Goal: Information Seeking & Learning: Learn about a topic

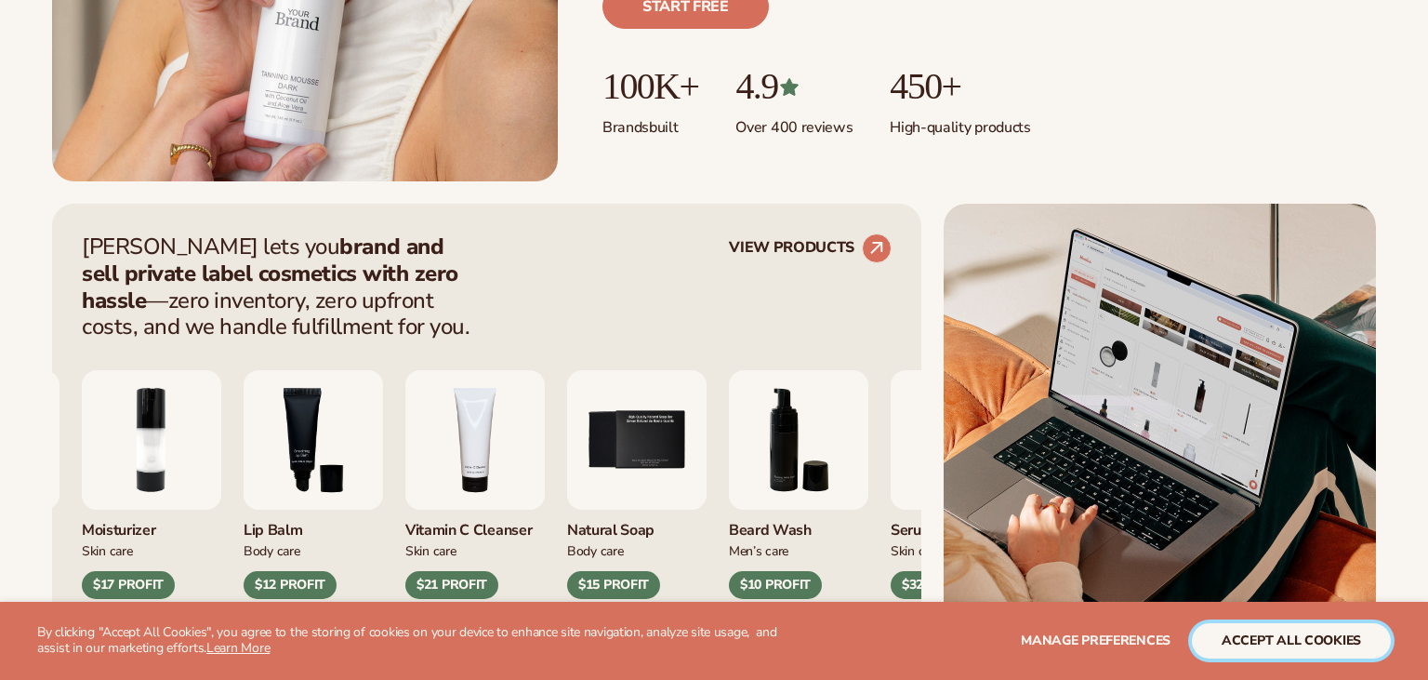
scroll to position [569, 0]
click at [1256, 648] on button "accept all cookies" at bounding box center [1291, 640] width 199 height 35
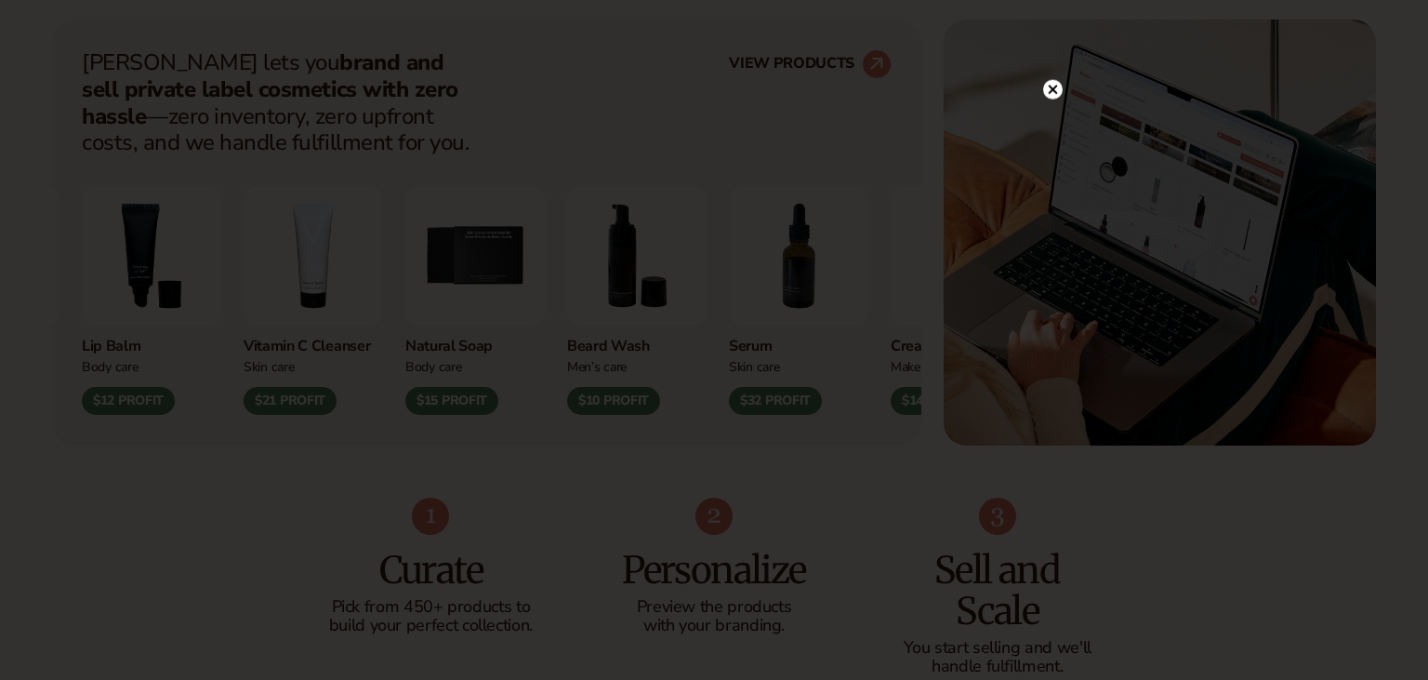
scroll to position [0, 0]
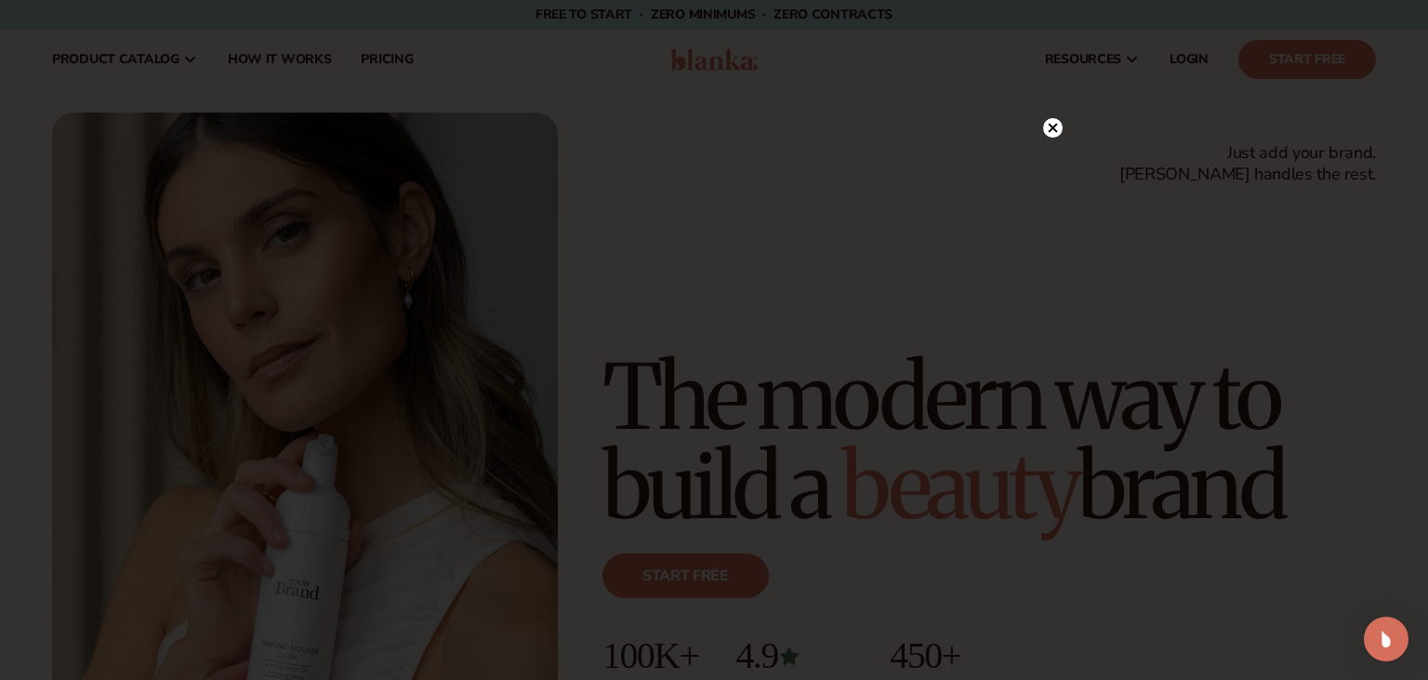
click at [1053, 131] on icon at bounding box center [1053, 128] width 9 height 9
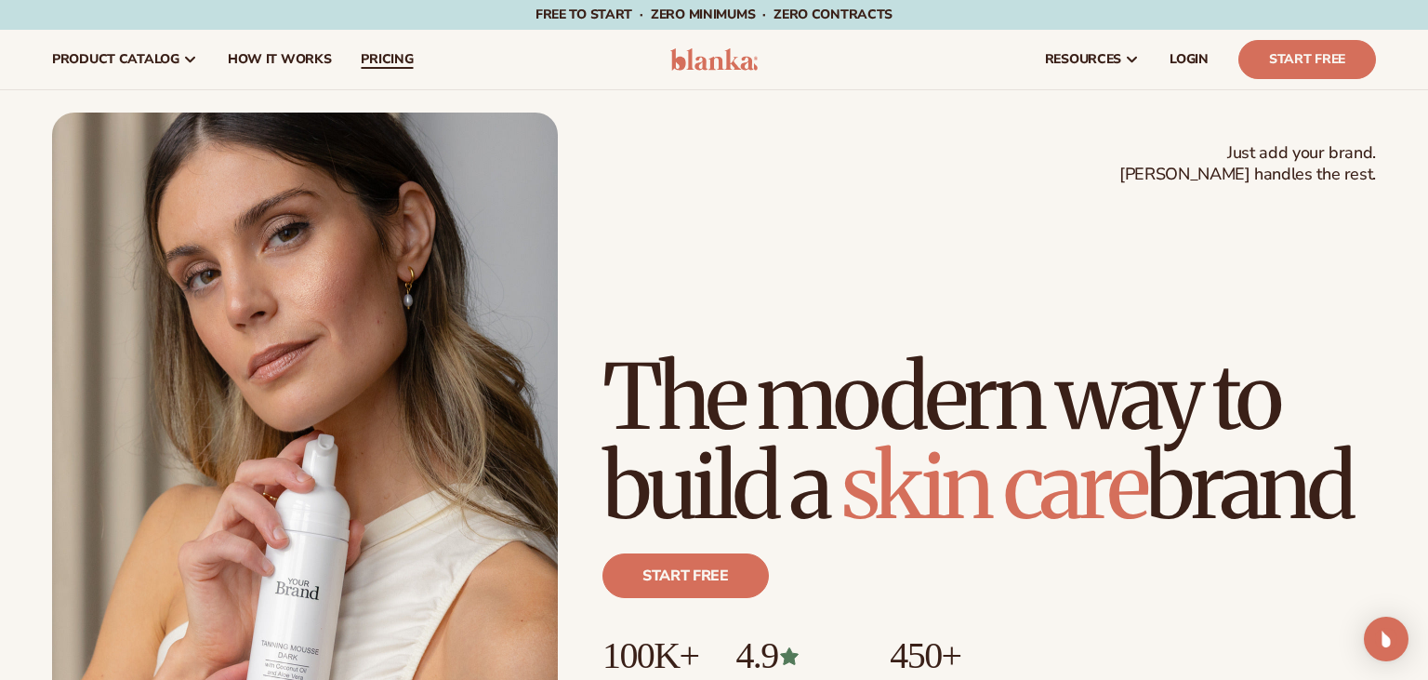
click at [392, 61] on span "pricing" at bounding box center [387, 59] width 52 height 15
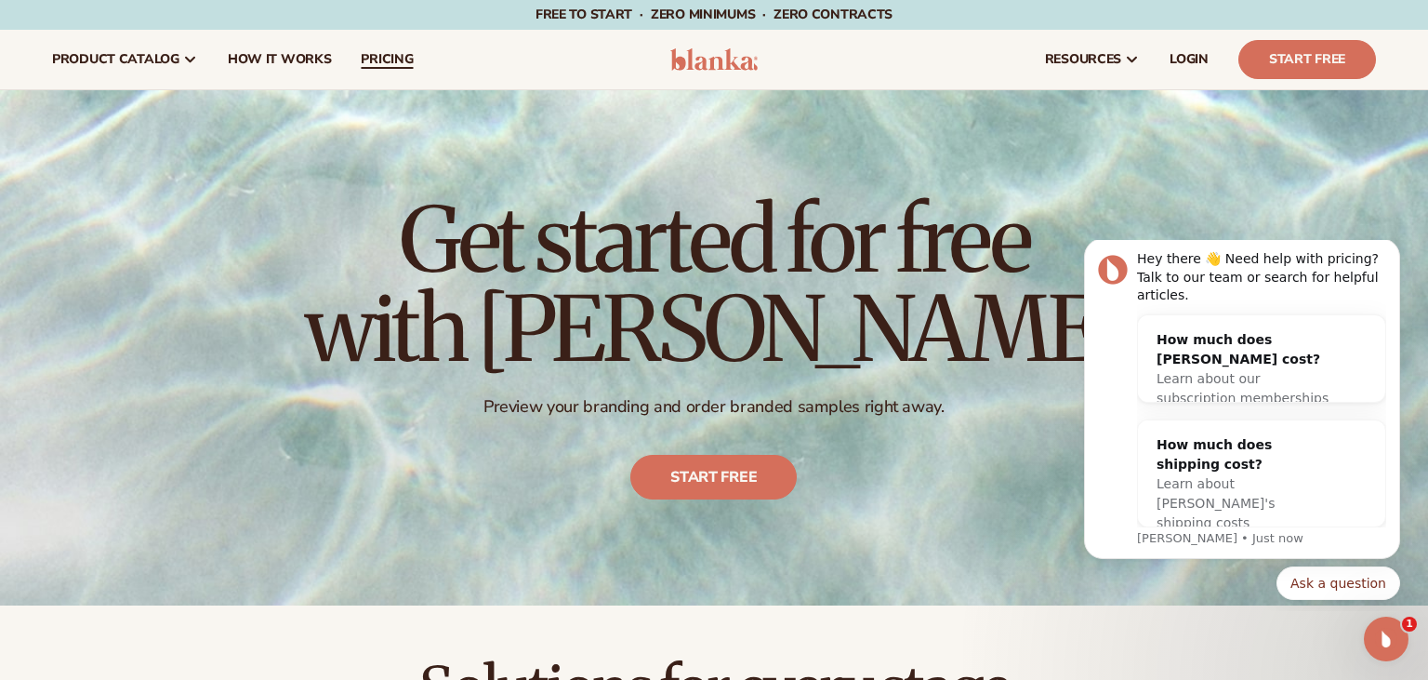
click at [384, 62] on span "pricing" at bounding box center [387, 59] width 52 height 15
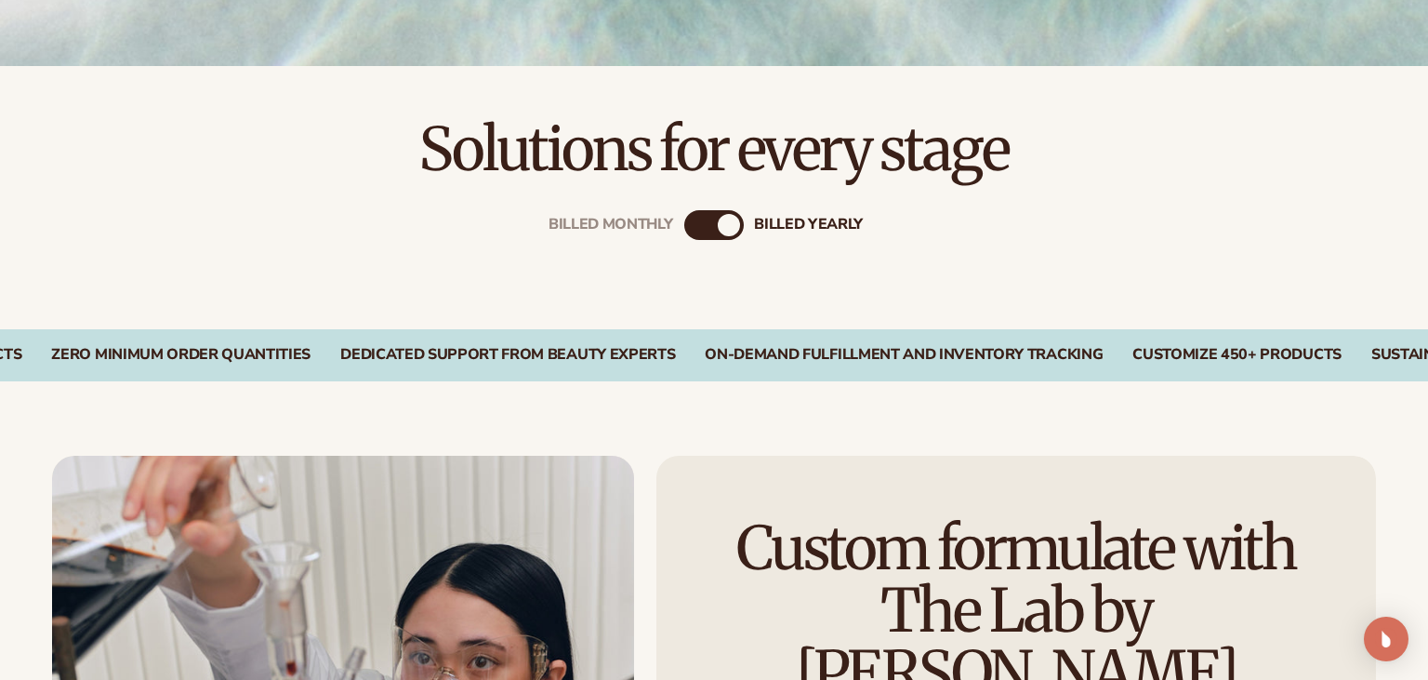
scroll to position [539, 0]
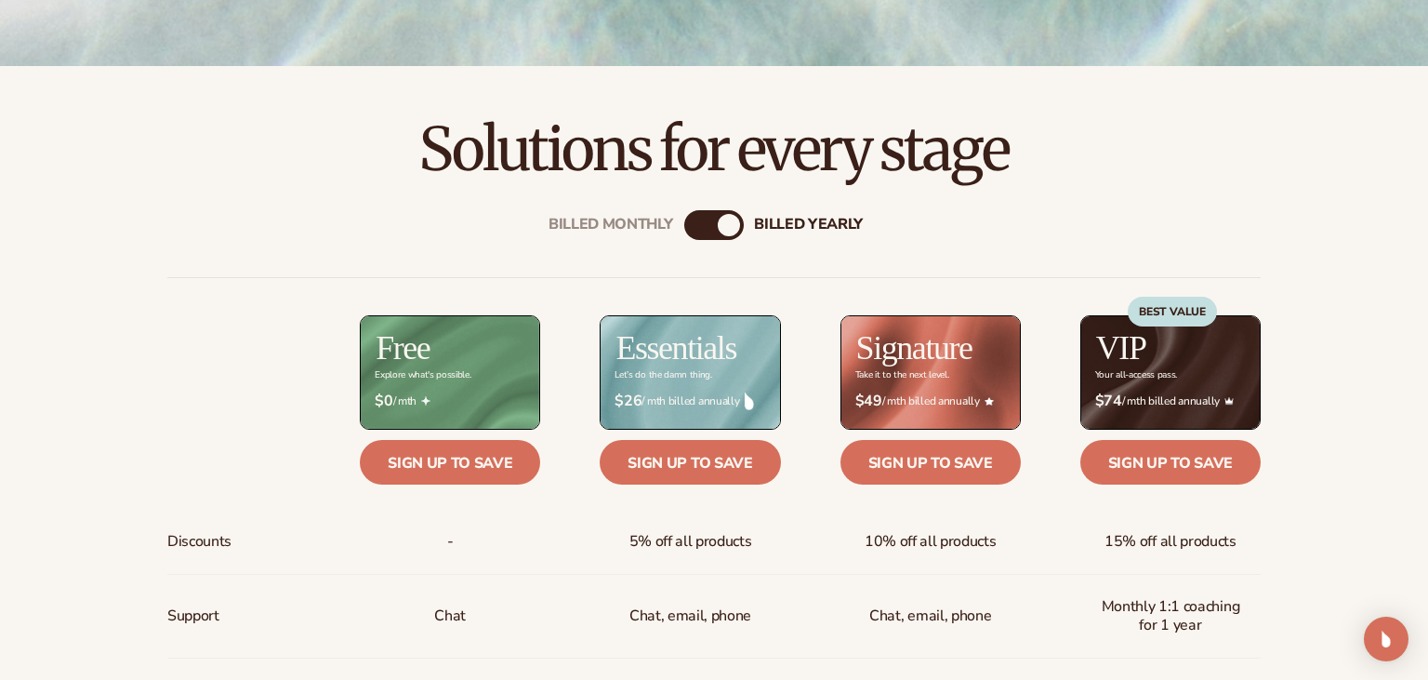
click at [721, 232] on div "Billed Monthly billed Yearly" at bounding box center [714, 225] width 60 height 30
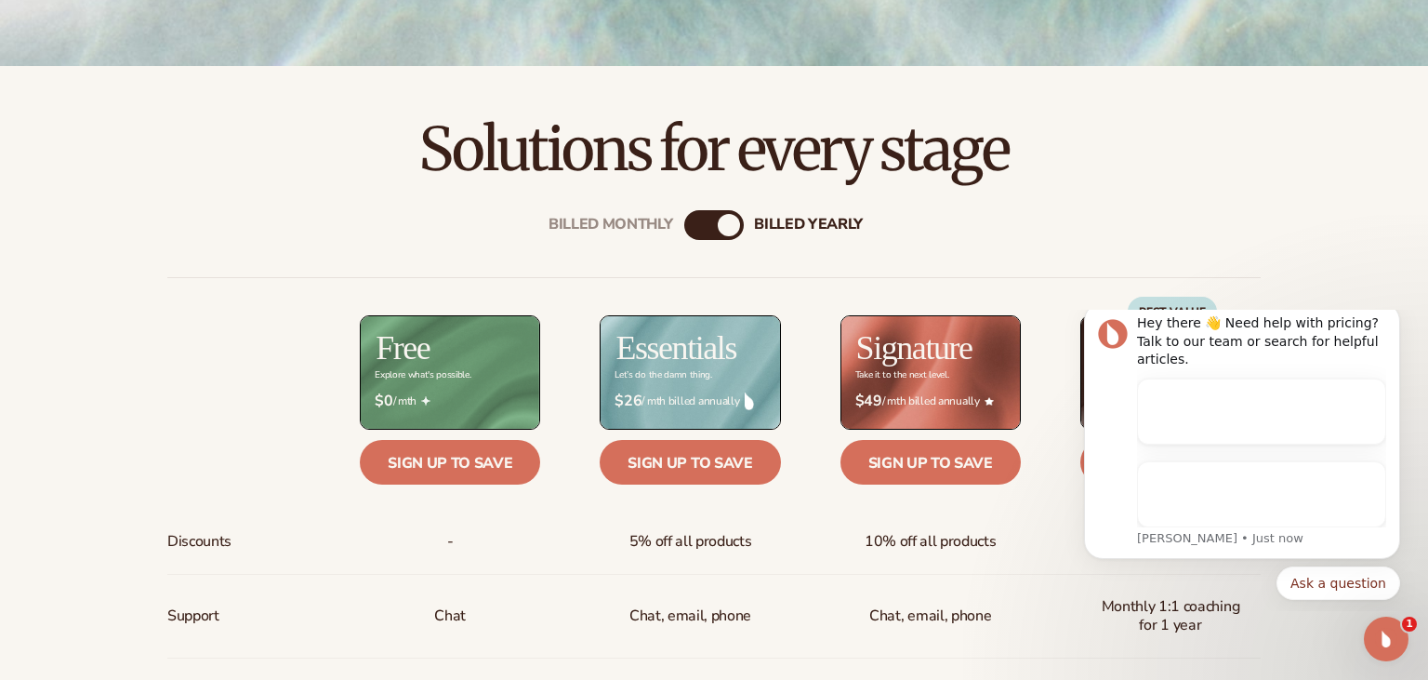
scroll to position [0, 0]
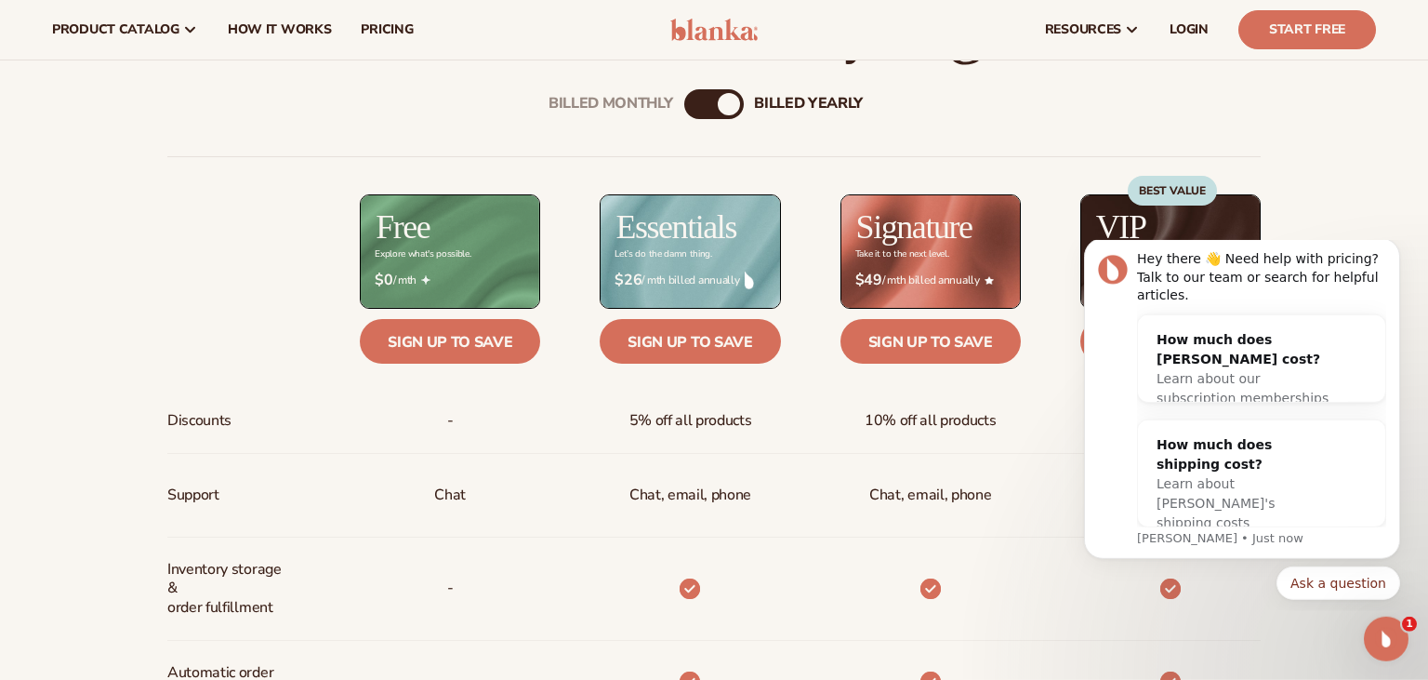
scroll to position [638, 0]
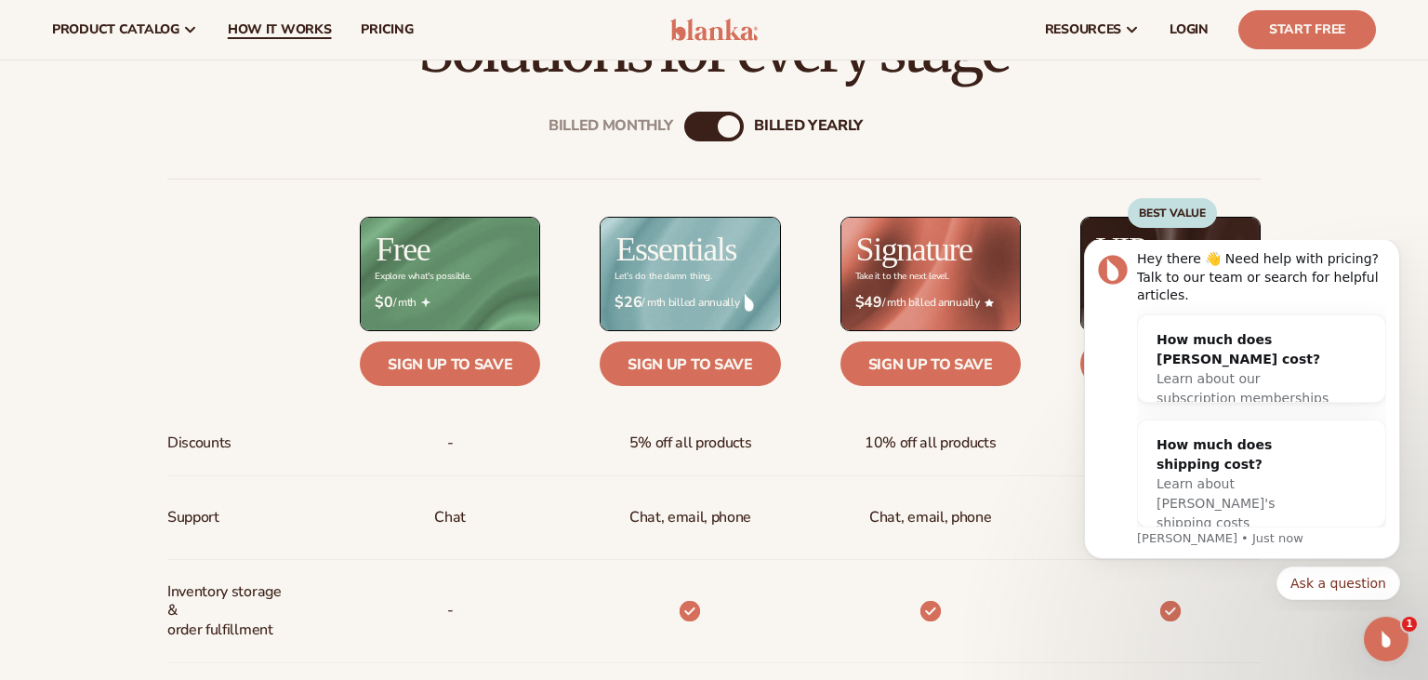
click at [270, 18] on link "How It Works" at bounding box center [280, 30] width 134 height 60
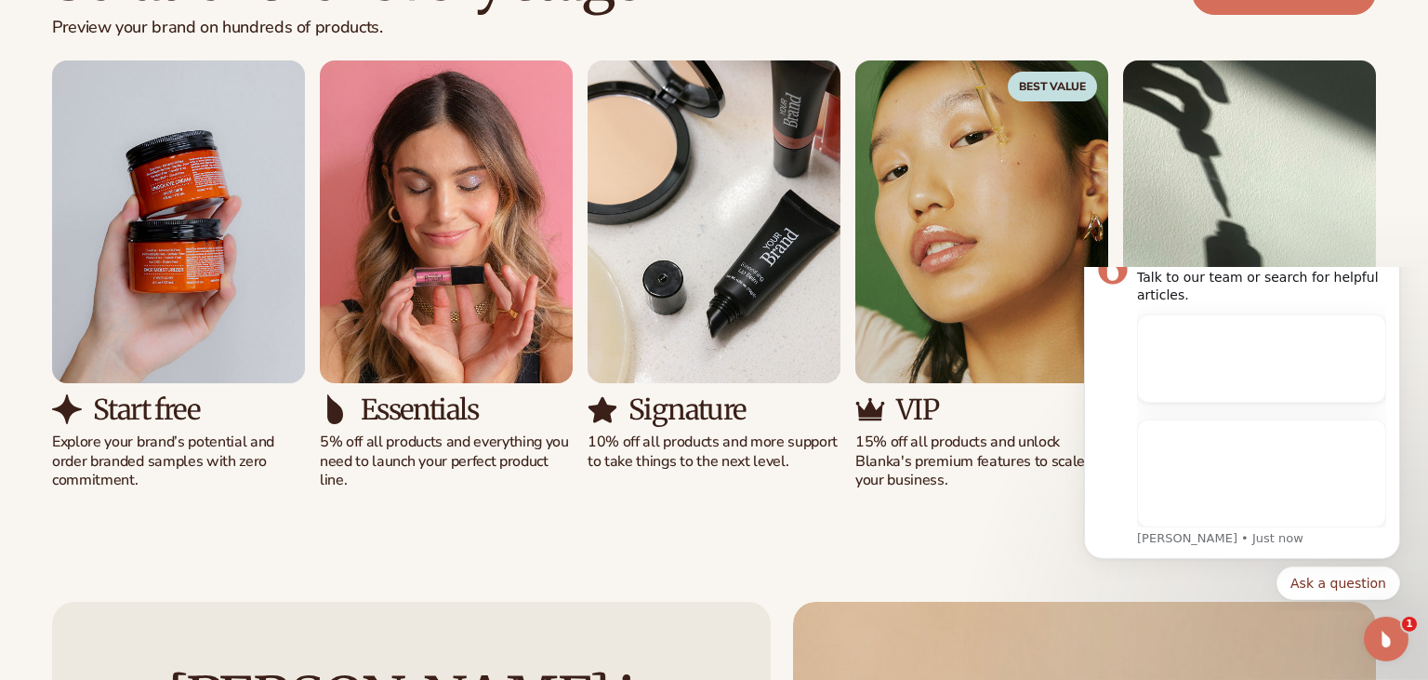
scroll to position [1285, 0]
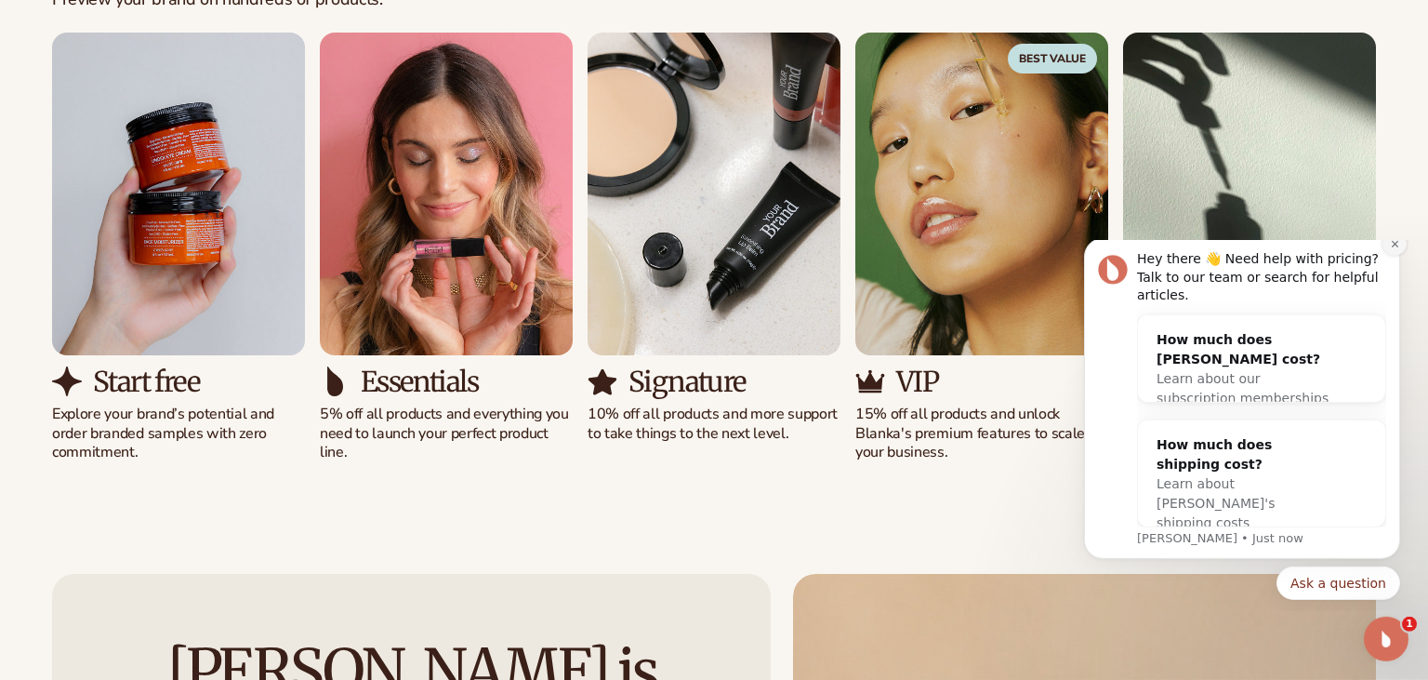
click at [1394, 248] on icon "Dismiss notification" at bounding box center [1395, 243] width 10 height 10
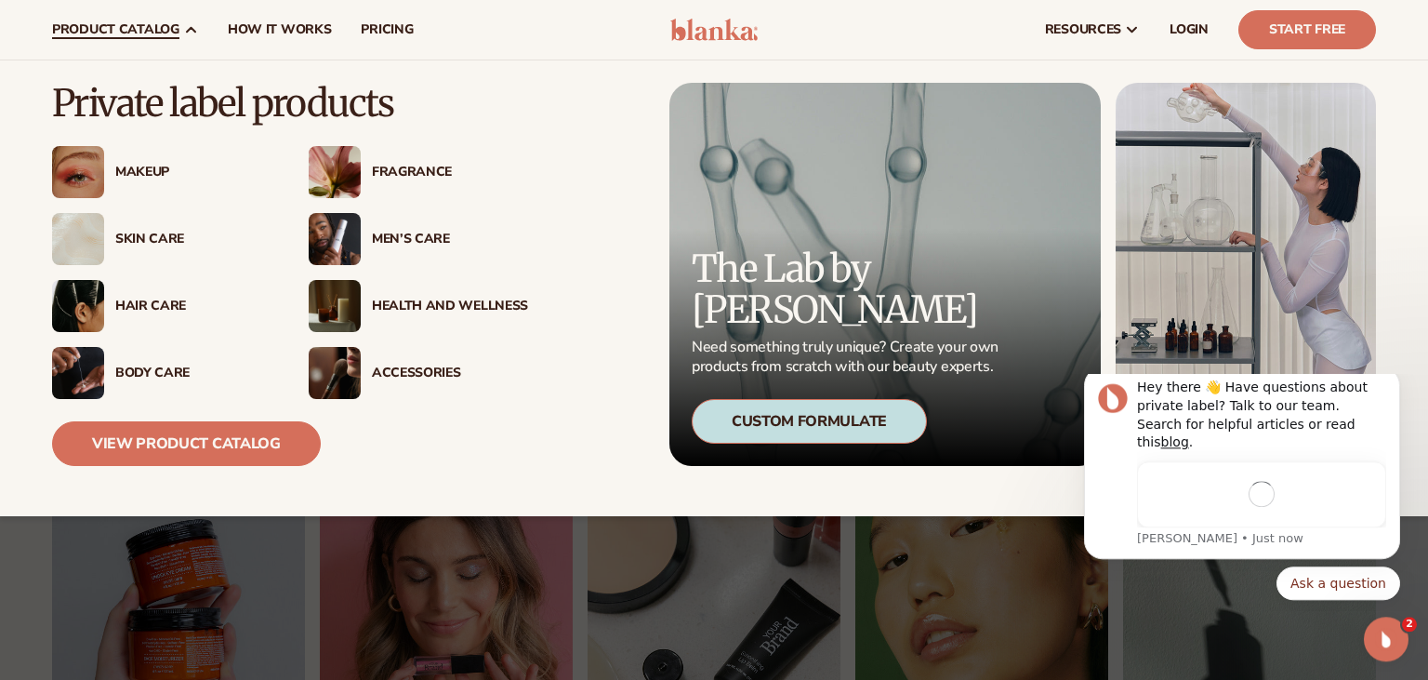
scroll to position [0, 0]
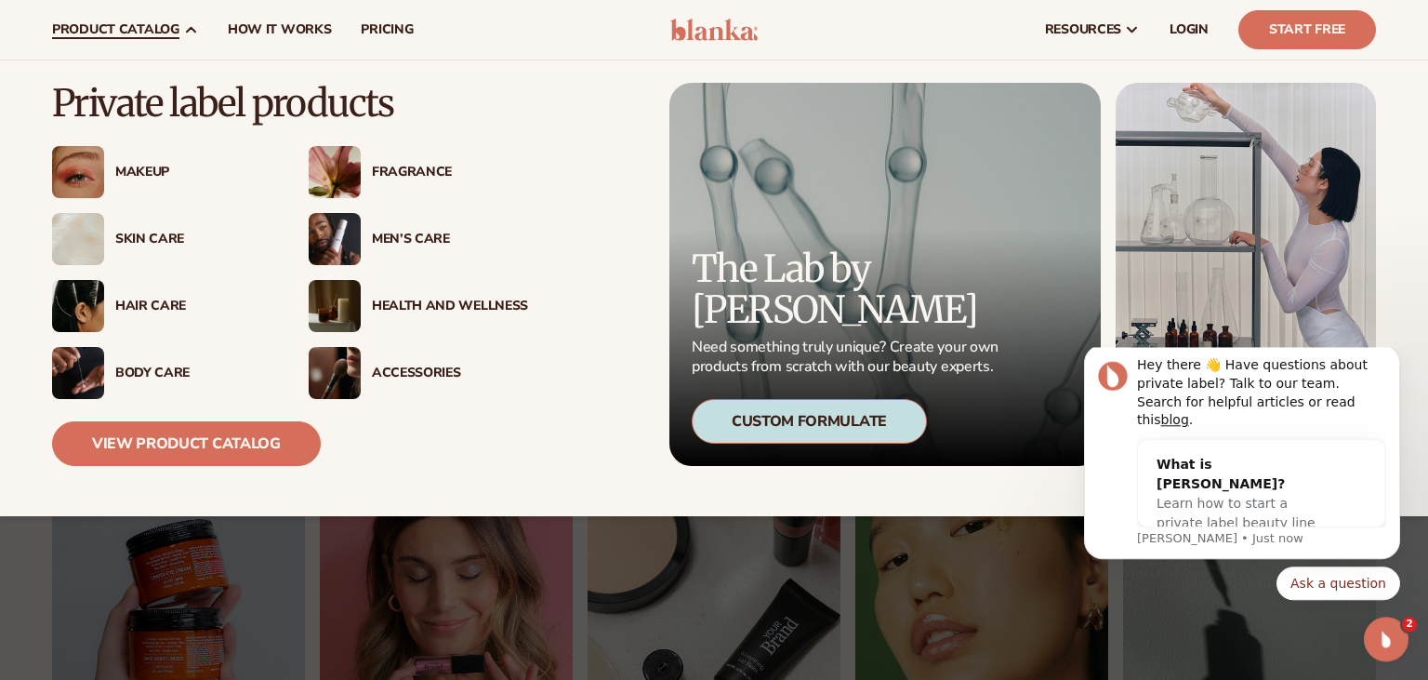
click at [420, 179] on div "Fragrance" at bounding box center [450, 173] width 156 height 16
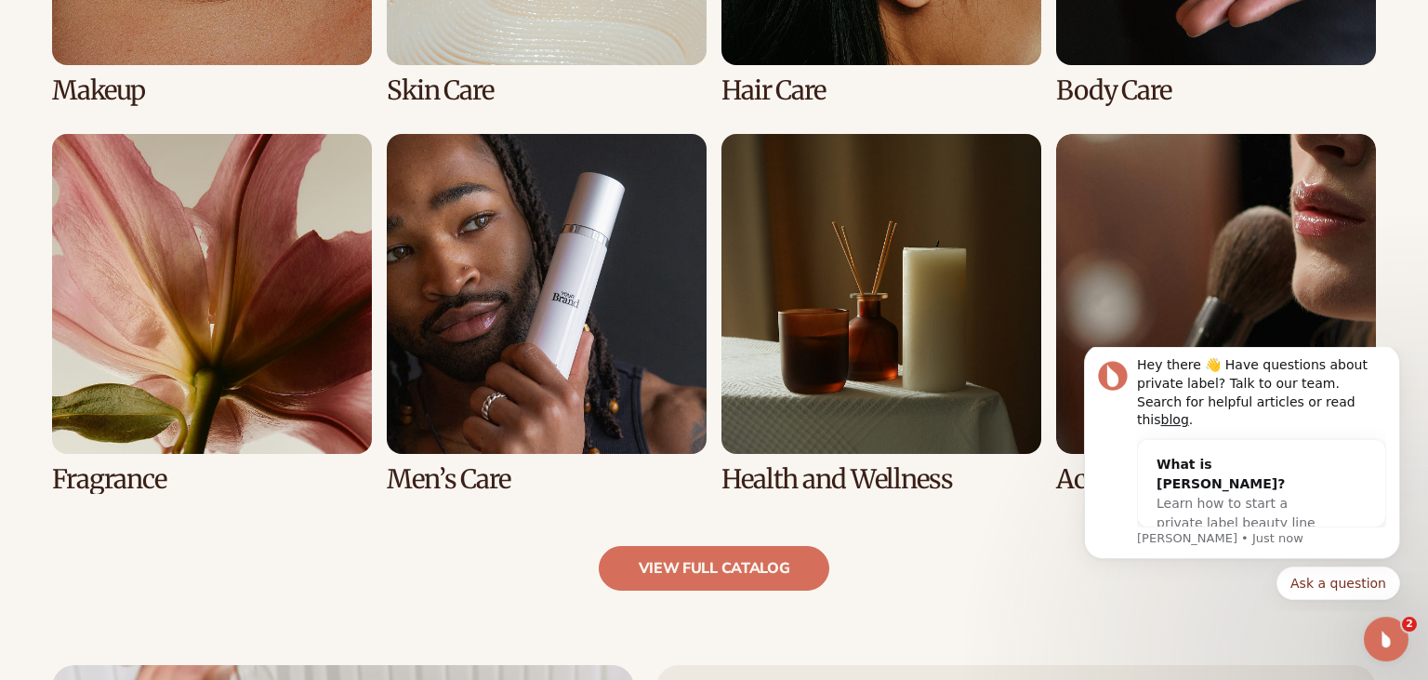
scroll to position [1711, 0]
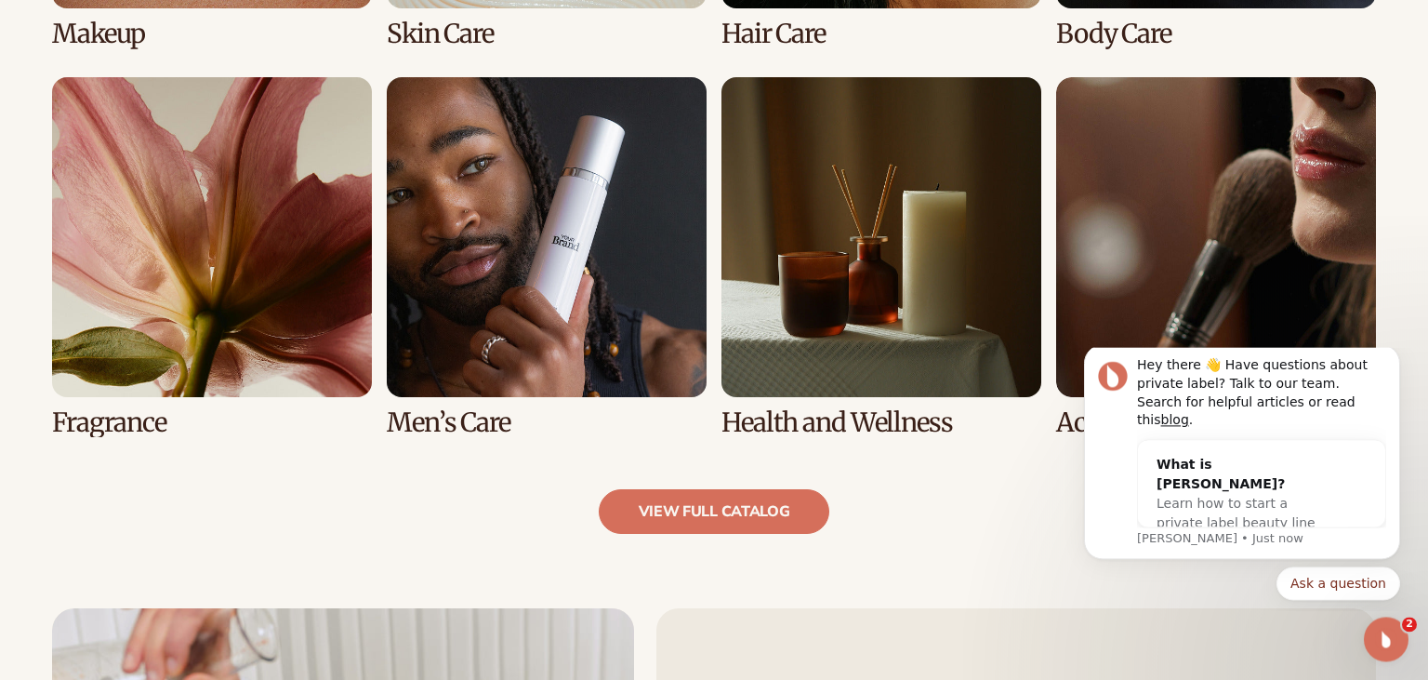
click at [288, 247] on link "5 / 8" at bounding box center [212, 257] width 320 height 360
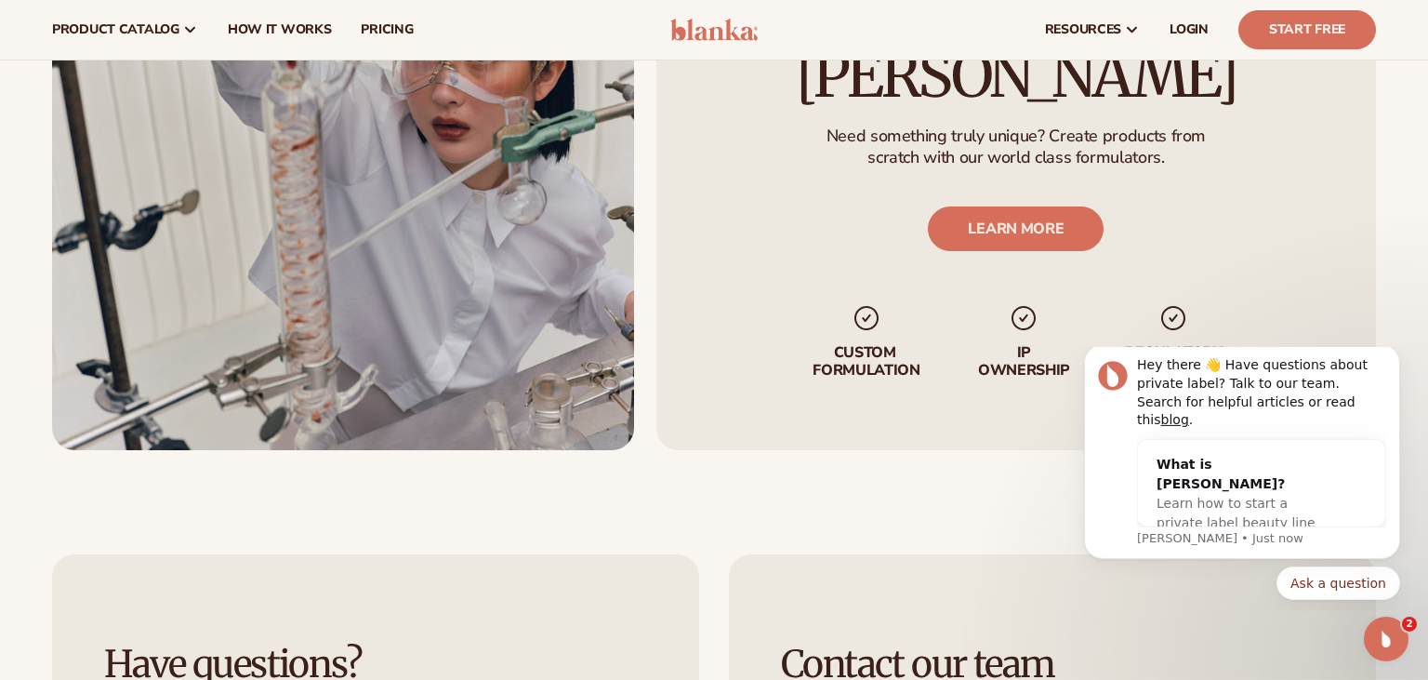
scroll to position [1813, 0]
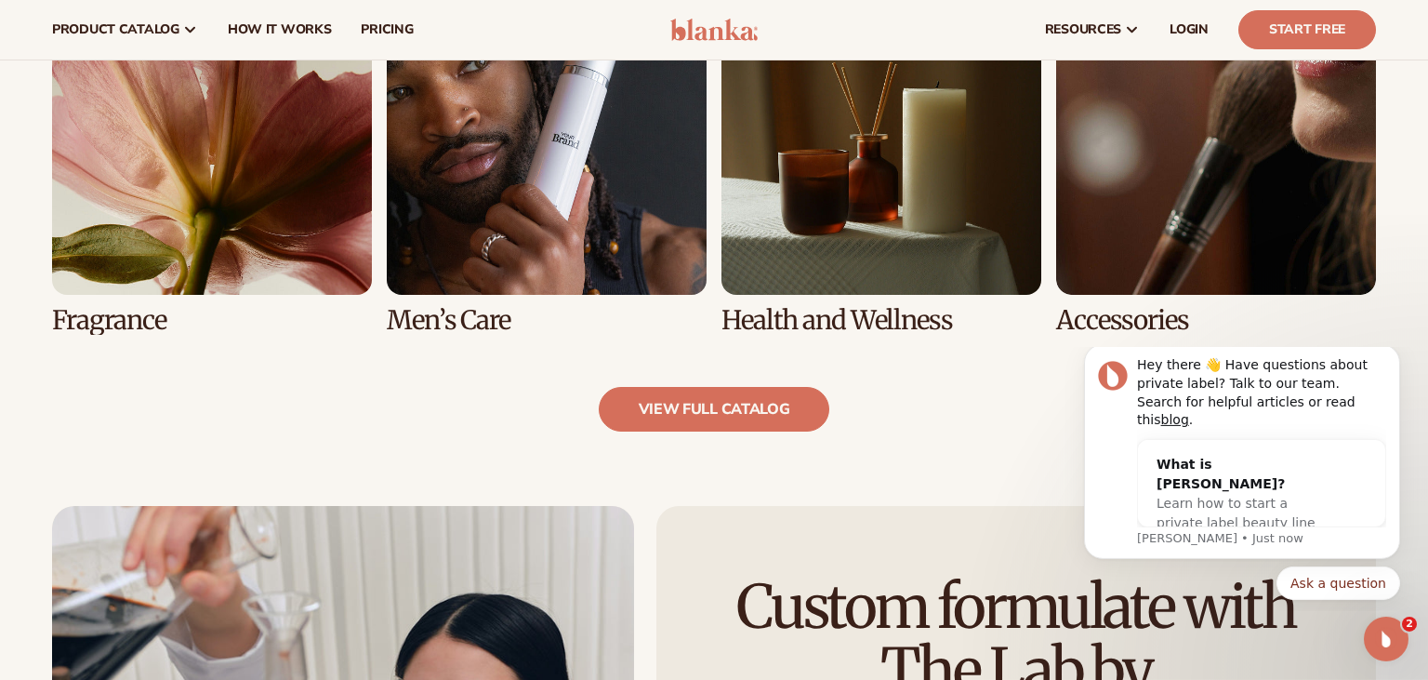
drag, startPoint x: 1427, startPoint y: 33, endPoint x: 2, endPoint y: 30, distance: 1425.5
click at [704, 418] on link "view full catalog" at bounding box center [715, 409] width 232 height 45
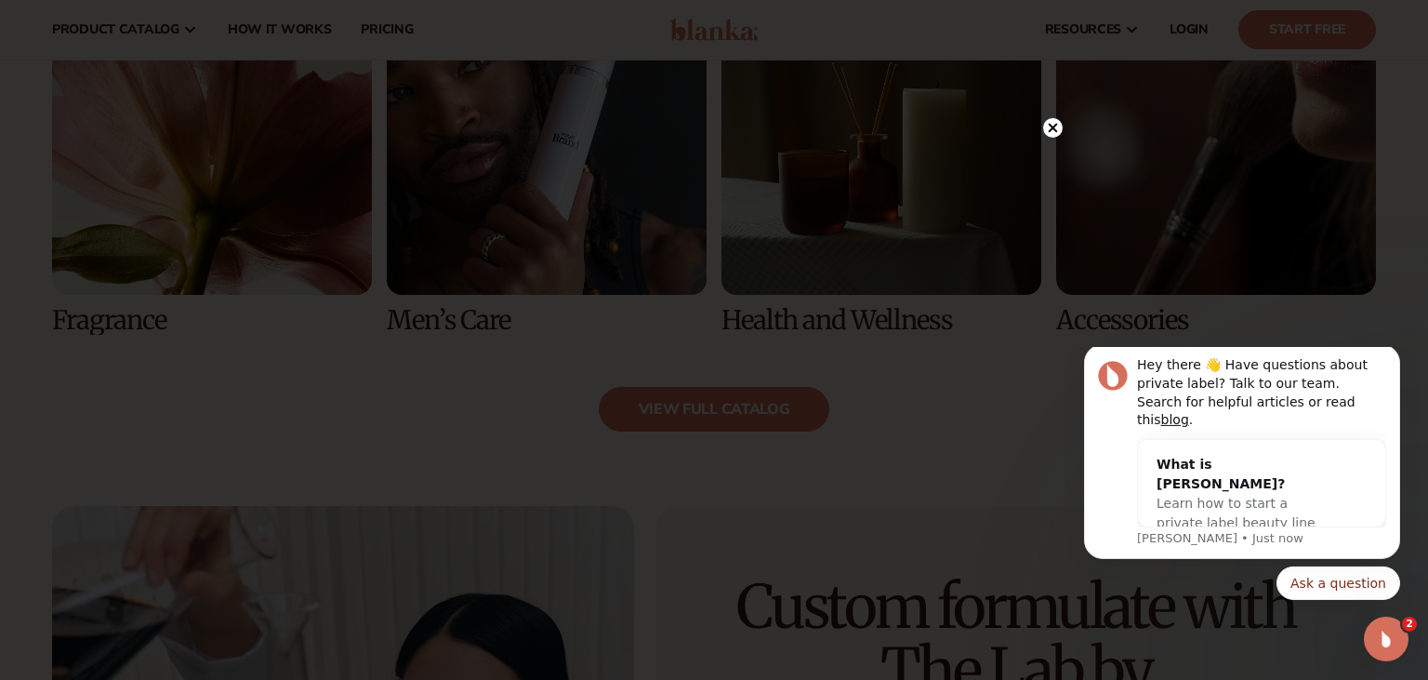
click at [1047, 132] on circle at bounding box center [1053, 128] width 20 height 20
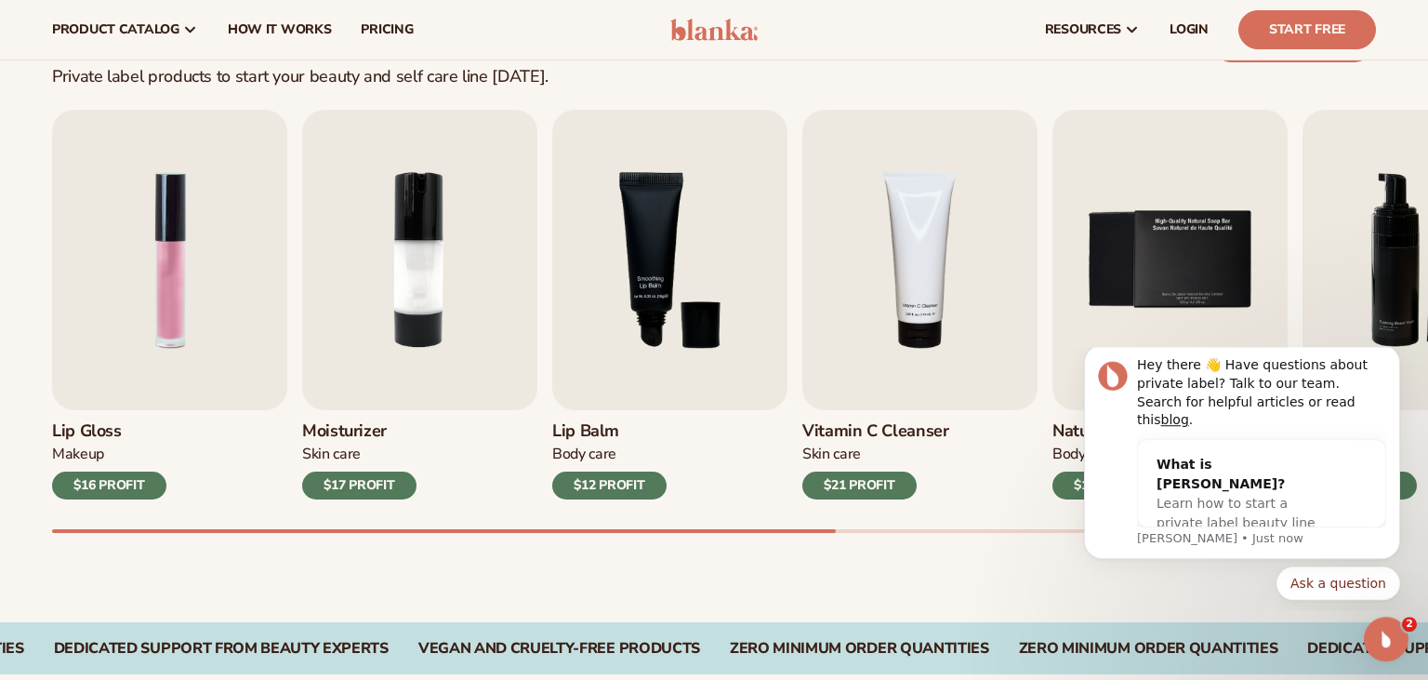
scroll to position [458, 0]
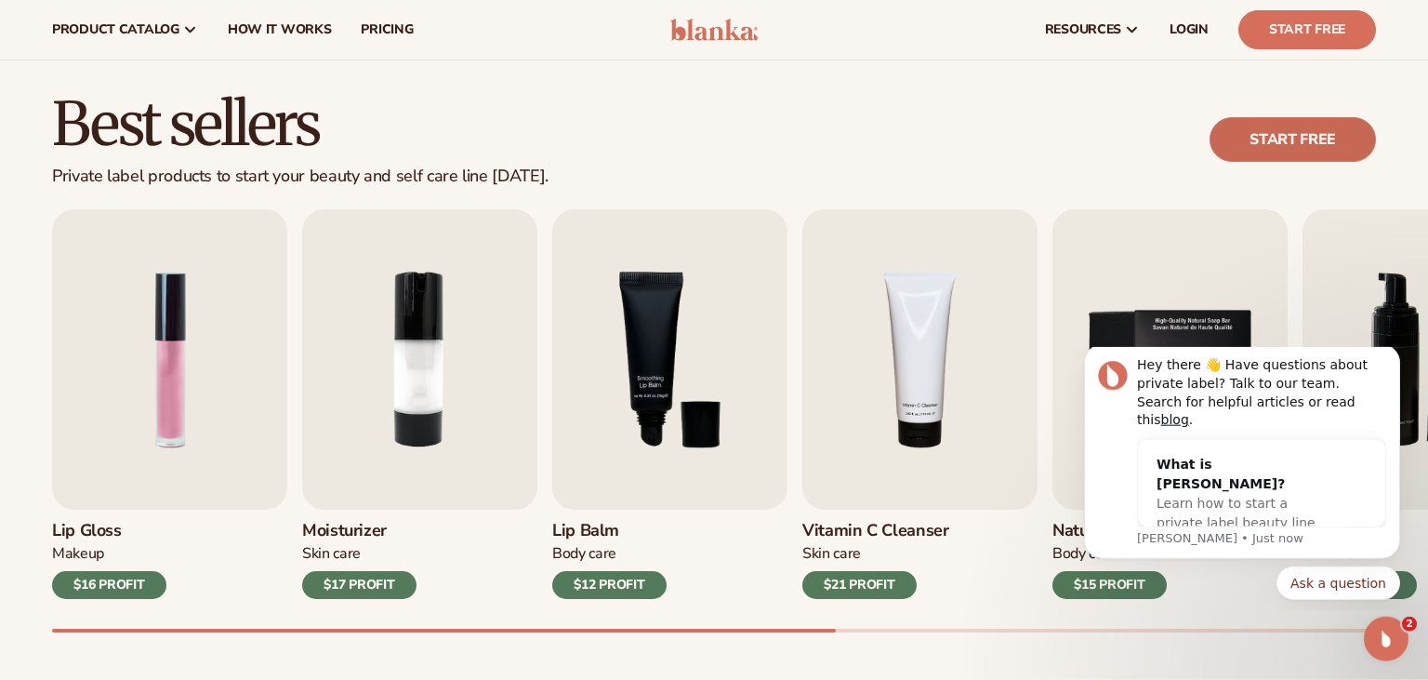
click at [1288, 145] on link "Start free" at bounding box center [1293, 139] width 166 height 45
drag, startPoint x: 815, startPoint y: 627, endPoint x: 1022, endPoint y: 631, distance: 207.4
click at [1022, 631] on div "Lip Gloss Makeup $16 PROFIT Moisturizer Skin Care $17 PROFIT Lip Balm Body Care…" at bounding box center [740, 420] width 1376 height 423
click at [1376, 645] on div "Open Intercom Messenger" at bounding box center [1383, 635] width 61 height 61
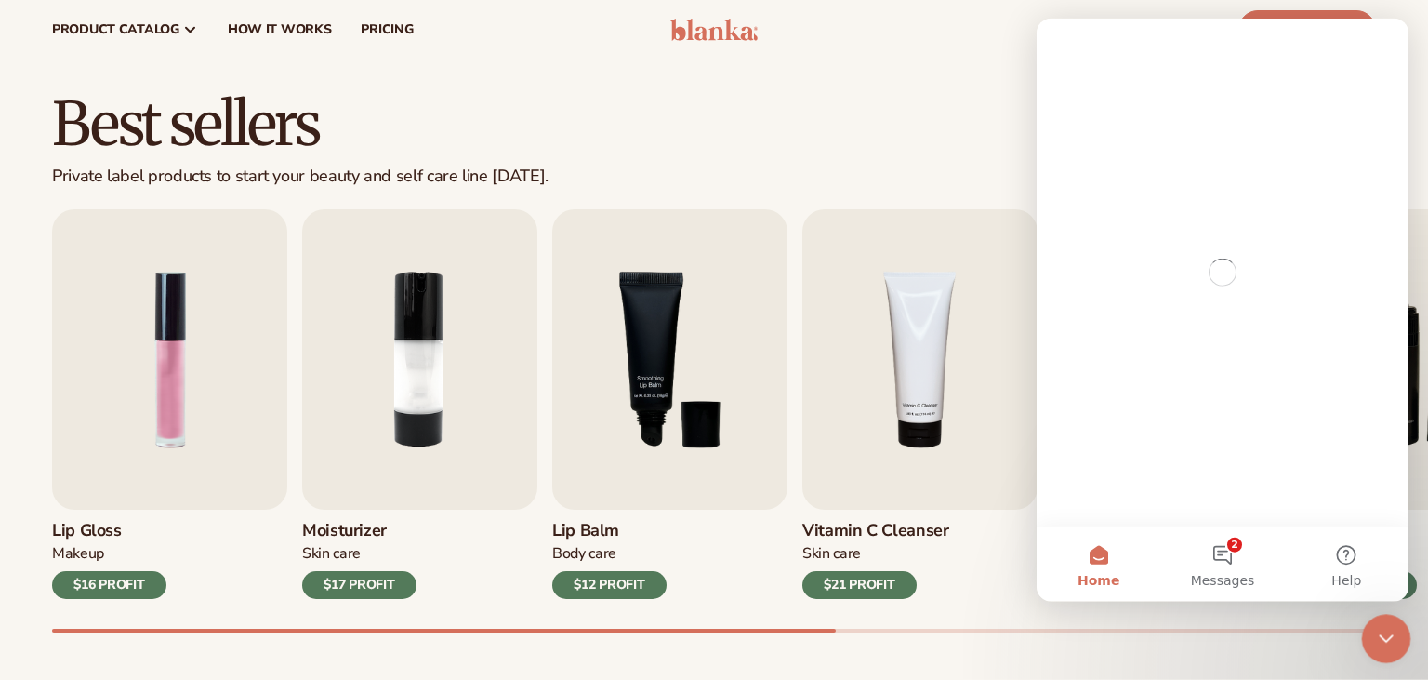
scroll to position [0, 0]
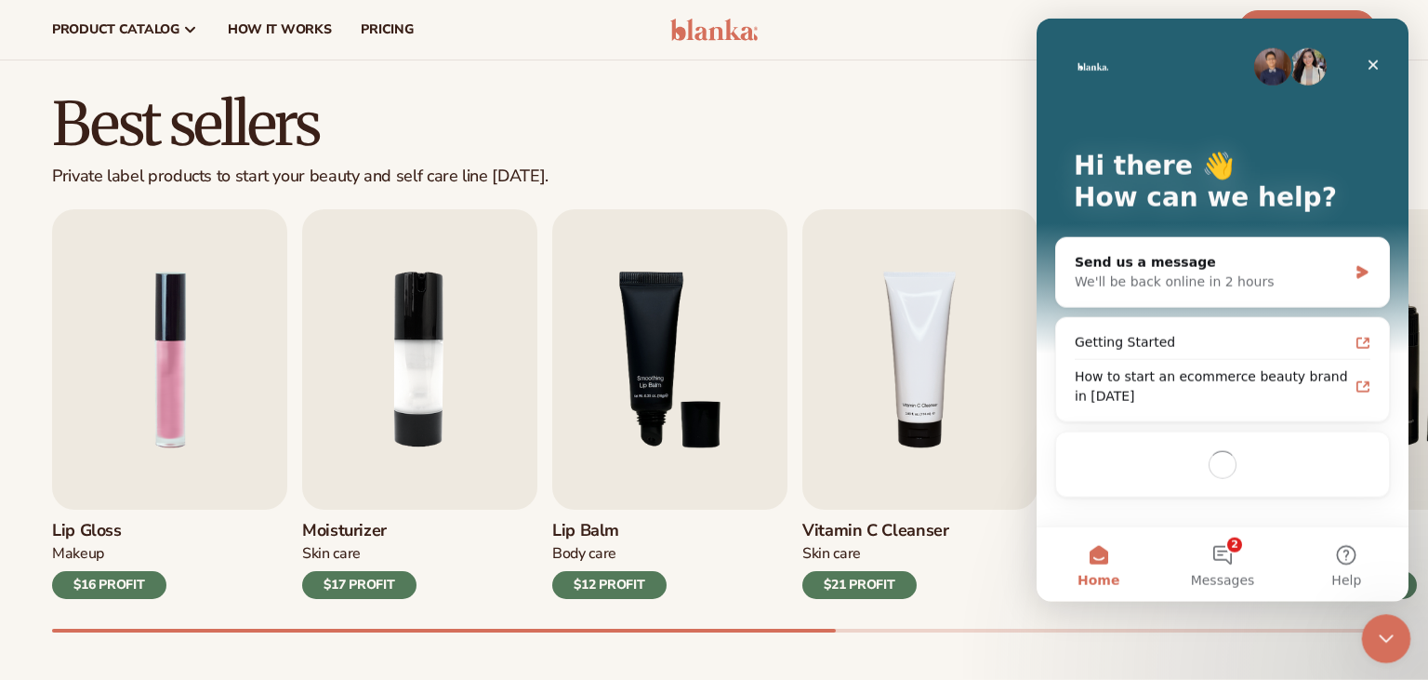
click at [1376, 645] on icon "Close Intercom Messenger" at bounding box center [1384, 636] width 22 height 22
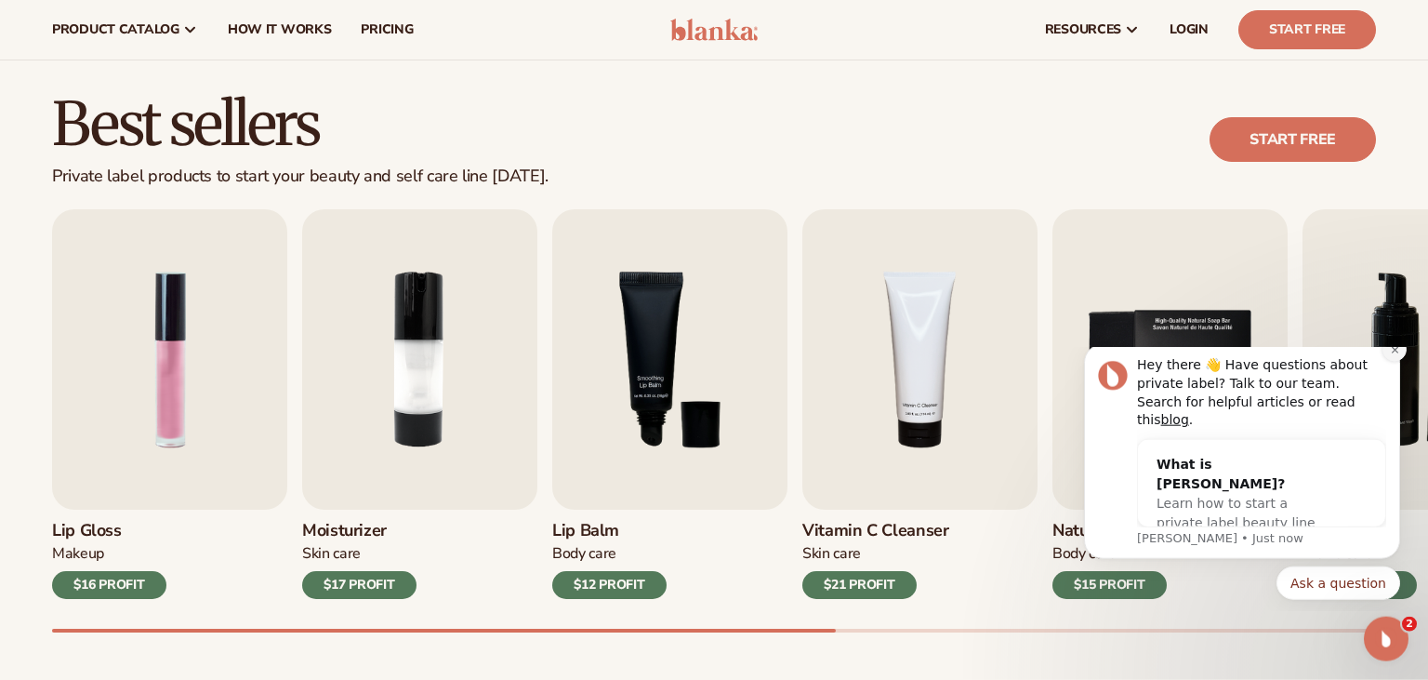
click at [1396, 354] on icon "Dismiss notification" at bounding box center [1395, 349] width 10 height 10
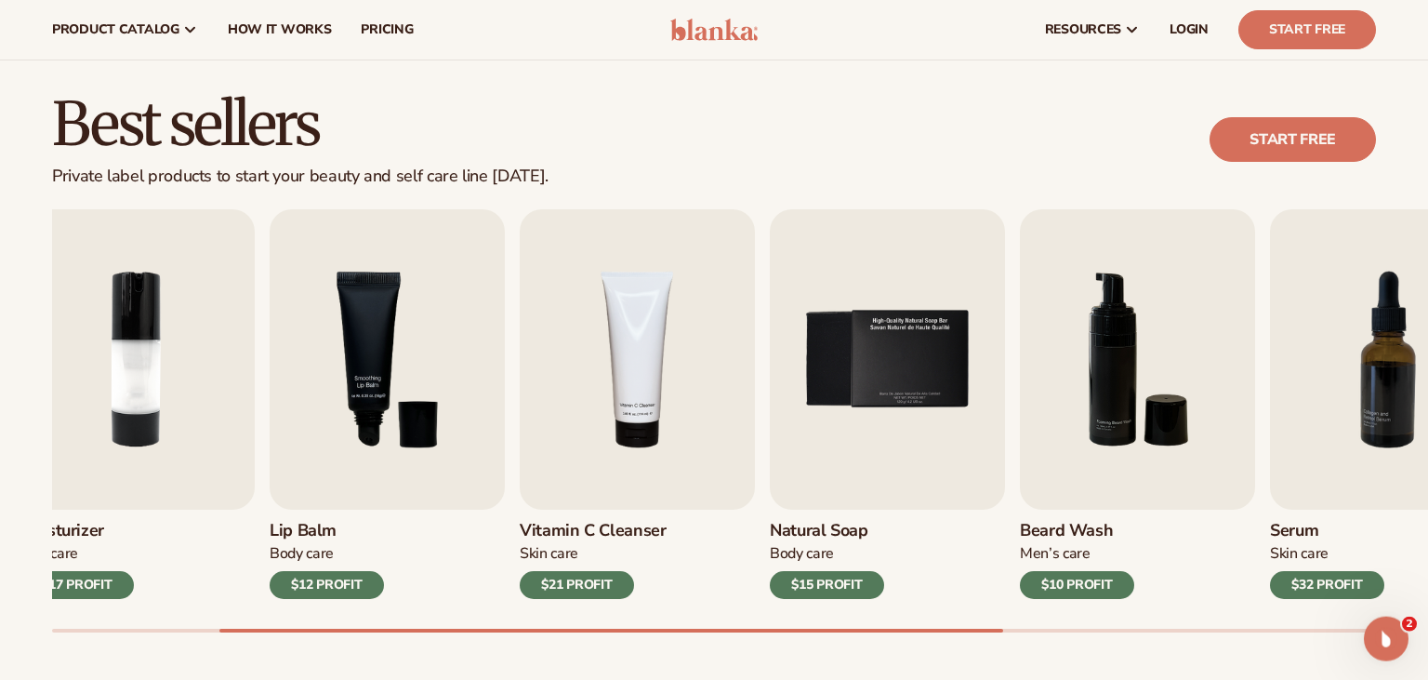
click at [1095, 661] on div "Best sellers Private label products to start your beauty and self care line tod…" at bounding box center [714, 381] width 1428 height 681
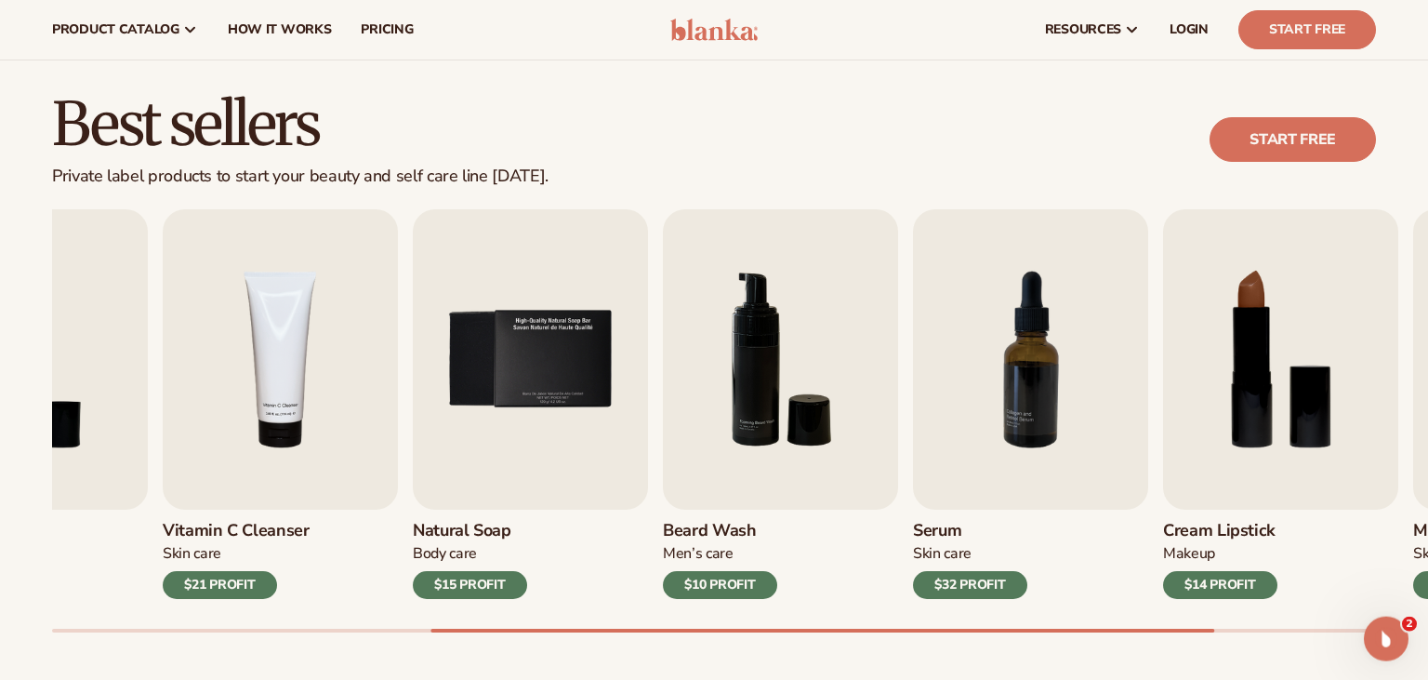
click at [1322, 659] on div "Best sellers Private label products to start your beauty and self care line tod…" at bounding box center [714, 381] width 1428 height 681
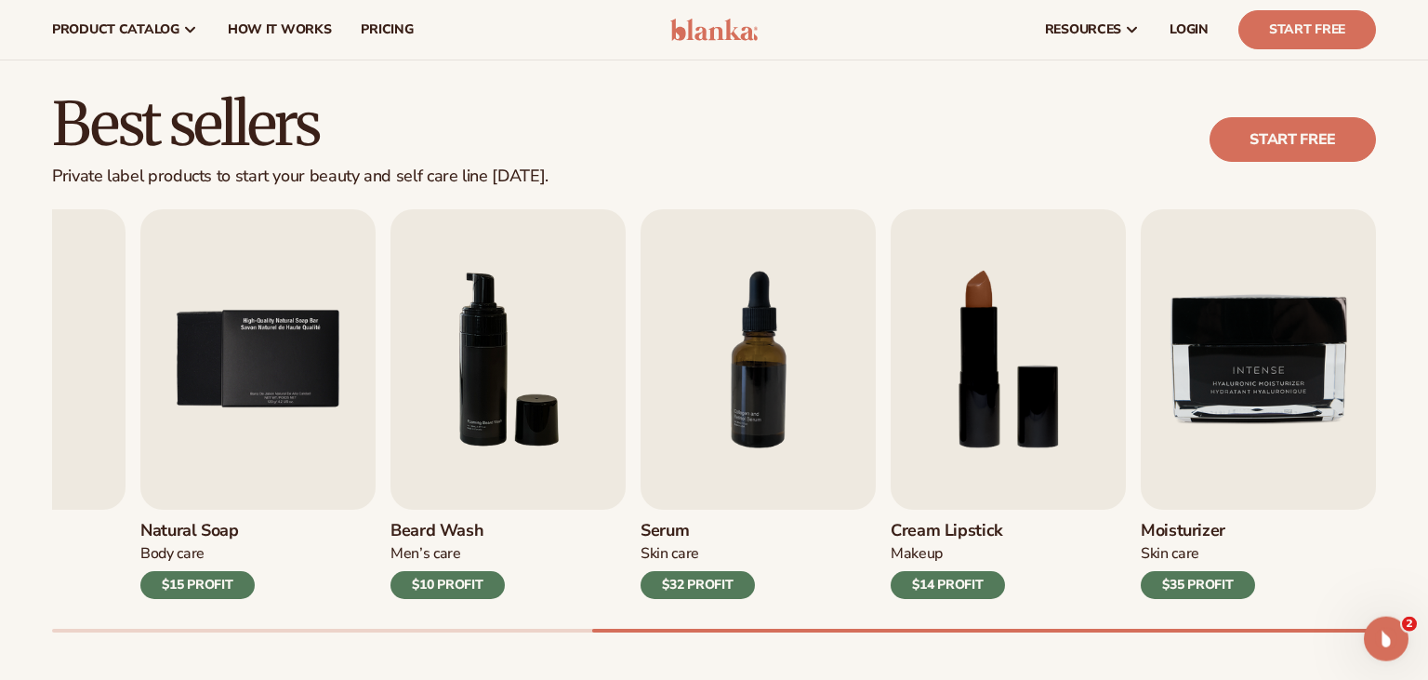
drag, startPoint x: 1278, startPoint y: 632, endPoint x: 874, endPoint y: 628, distance: 403.6
click at [874, 628] on div "Best sellers Private label products to start your beauty and self care line tod…" at bounding box center [714, 381] width 1428 height 681
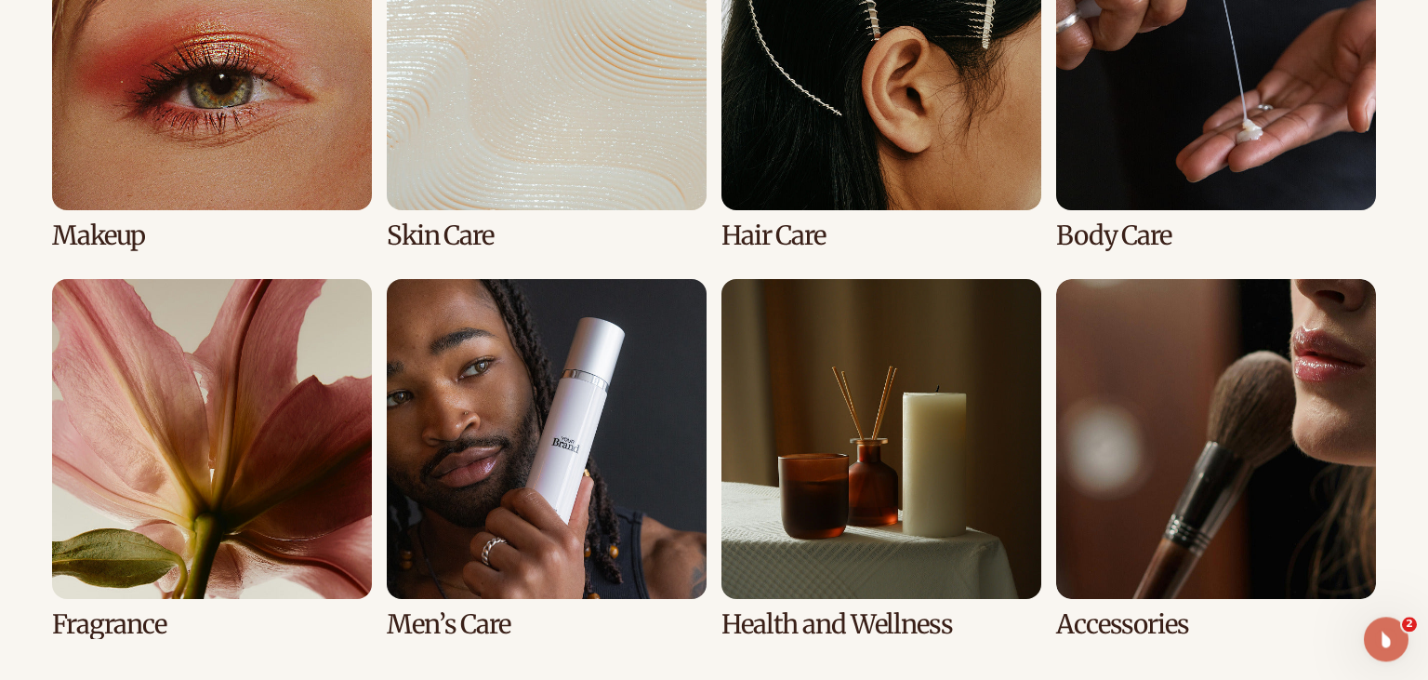
scroll to position [1514, 0]
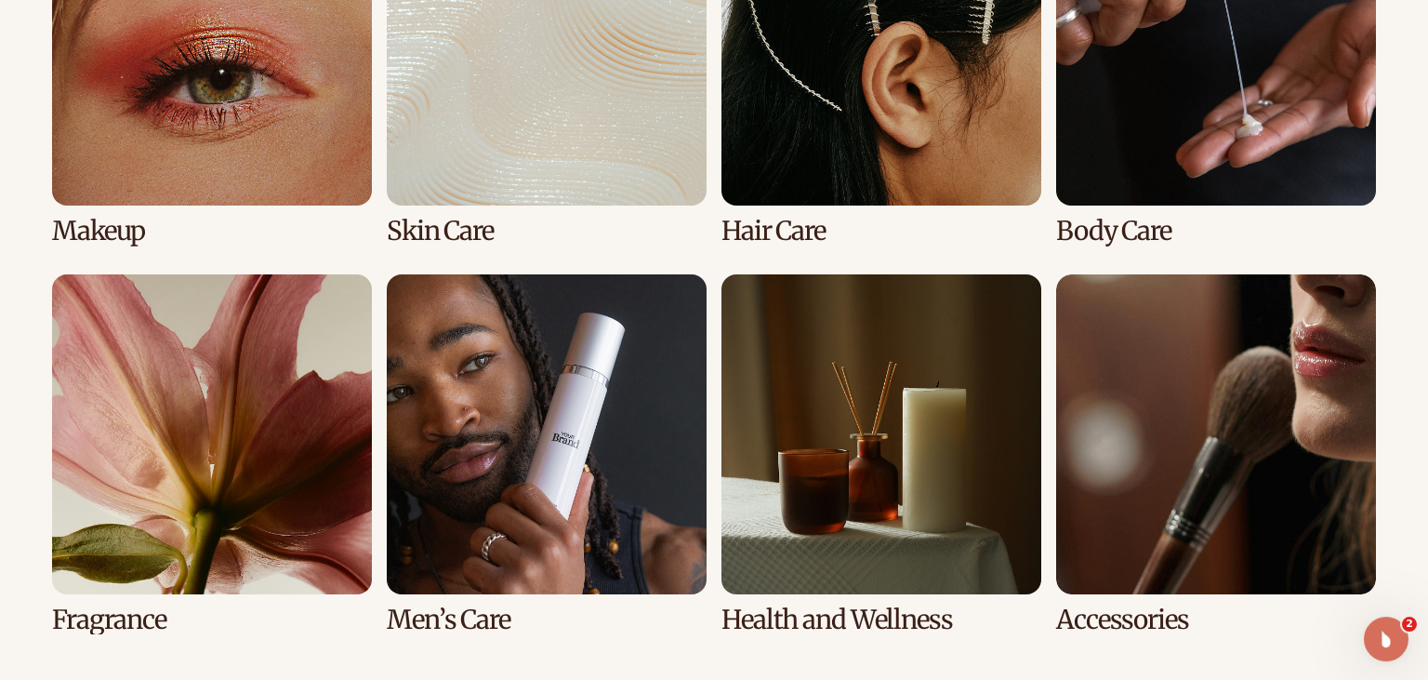
click at [484, 441] on link "6 / 8" at bounding box center [547, 454] width 320 height 360
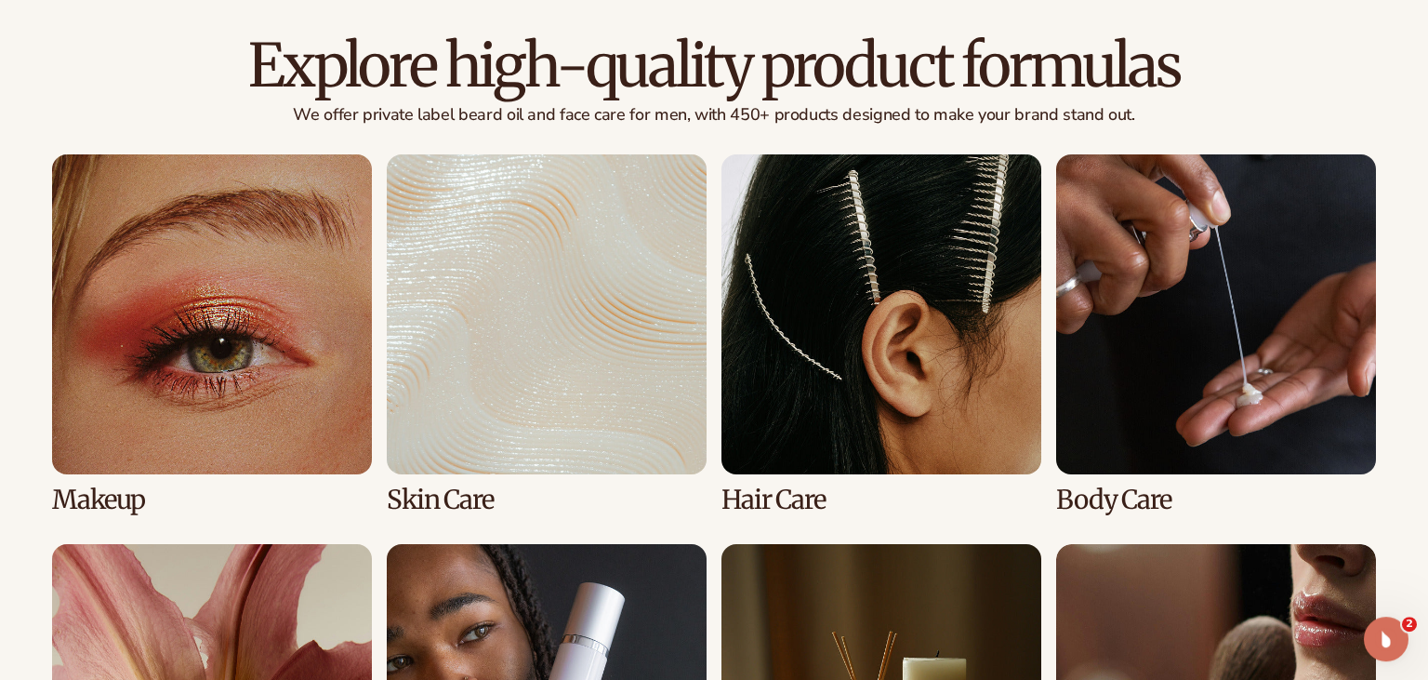
scroll to position [1414, 0]
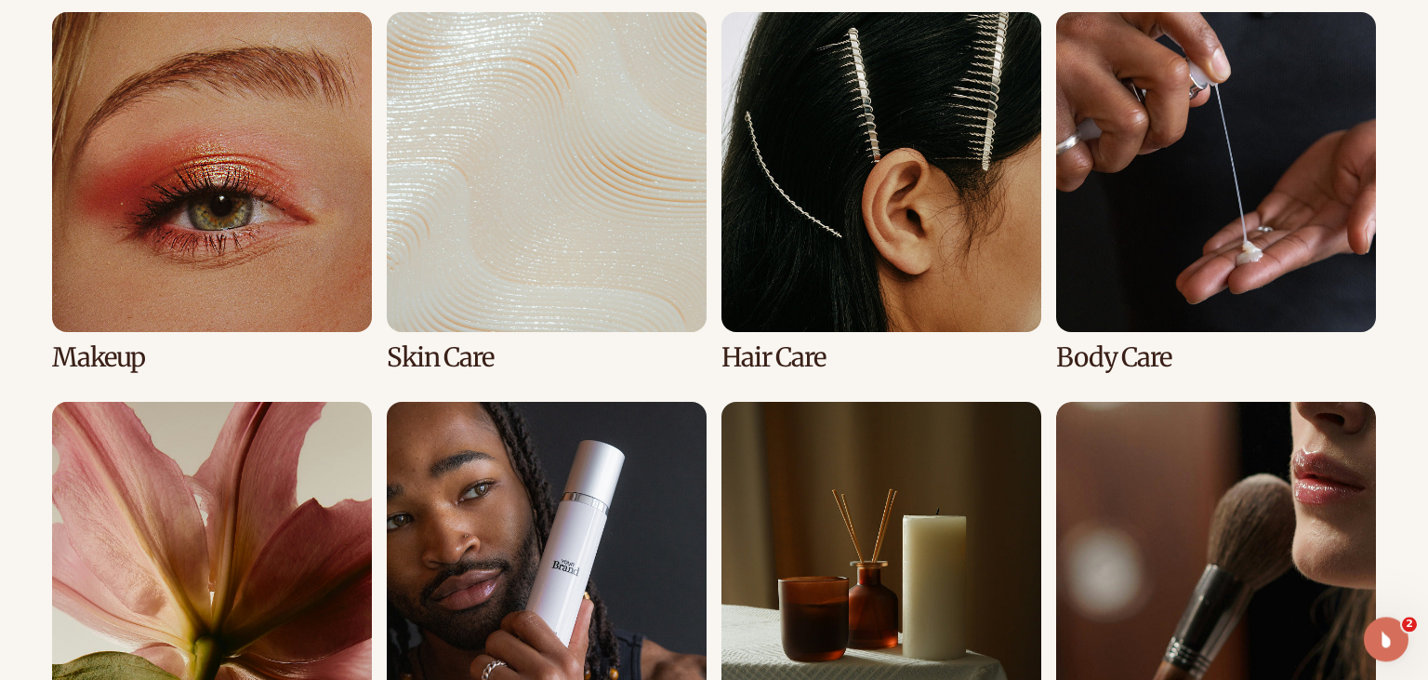
click at [861, 128] on link "3 / 8" at bounding box center [882, 192] width 320 height 360
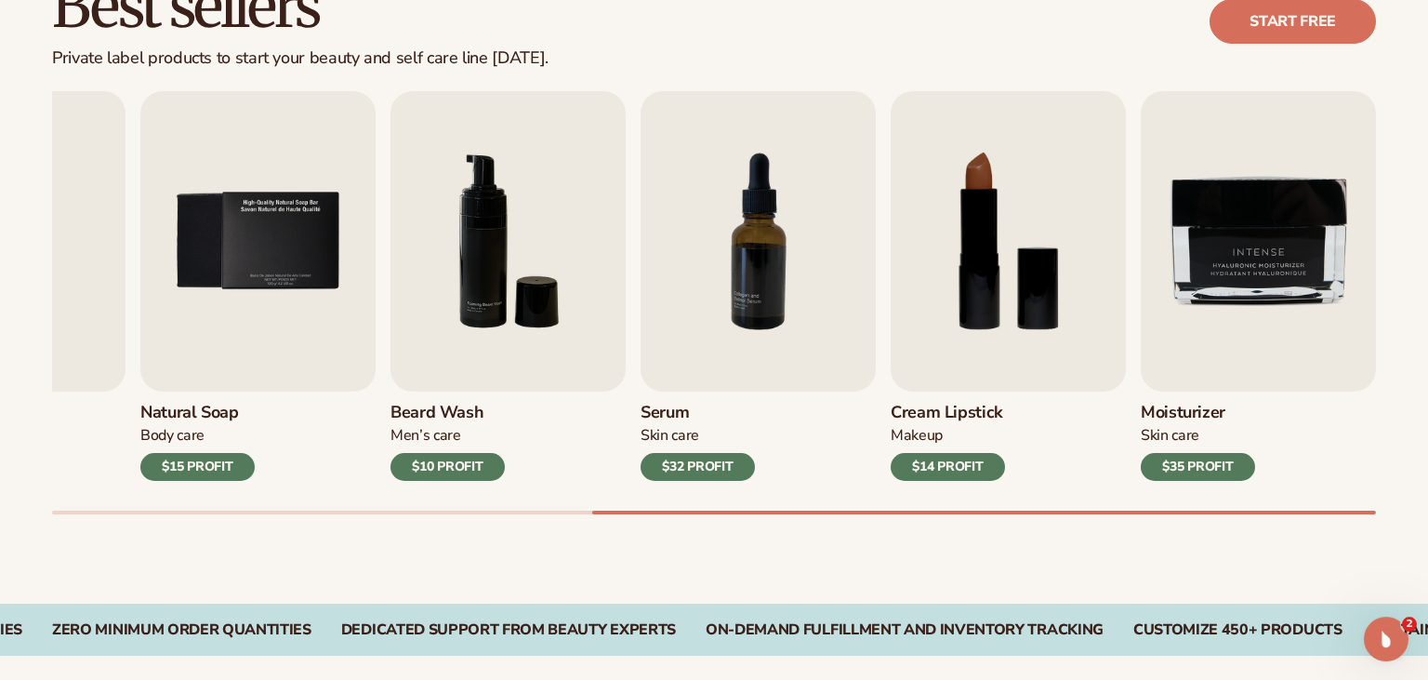
click at [1272, 513] on div at bounding box center [714, 513] width 1324 height 4
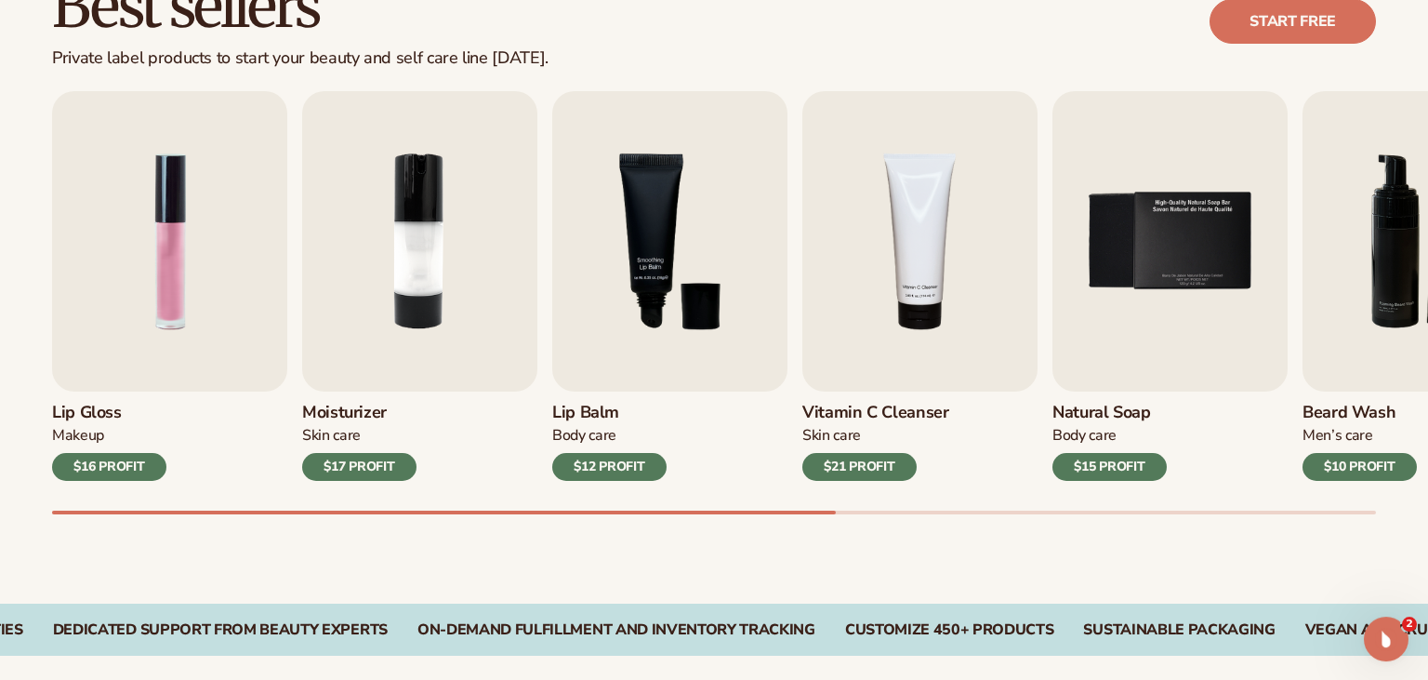
click at [640, 515] on div "Best sellers Private label products to start your beauty and self care line tod…" at bounding box center [714, 263] width 1428 height 681
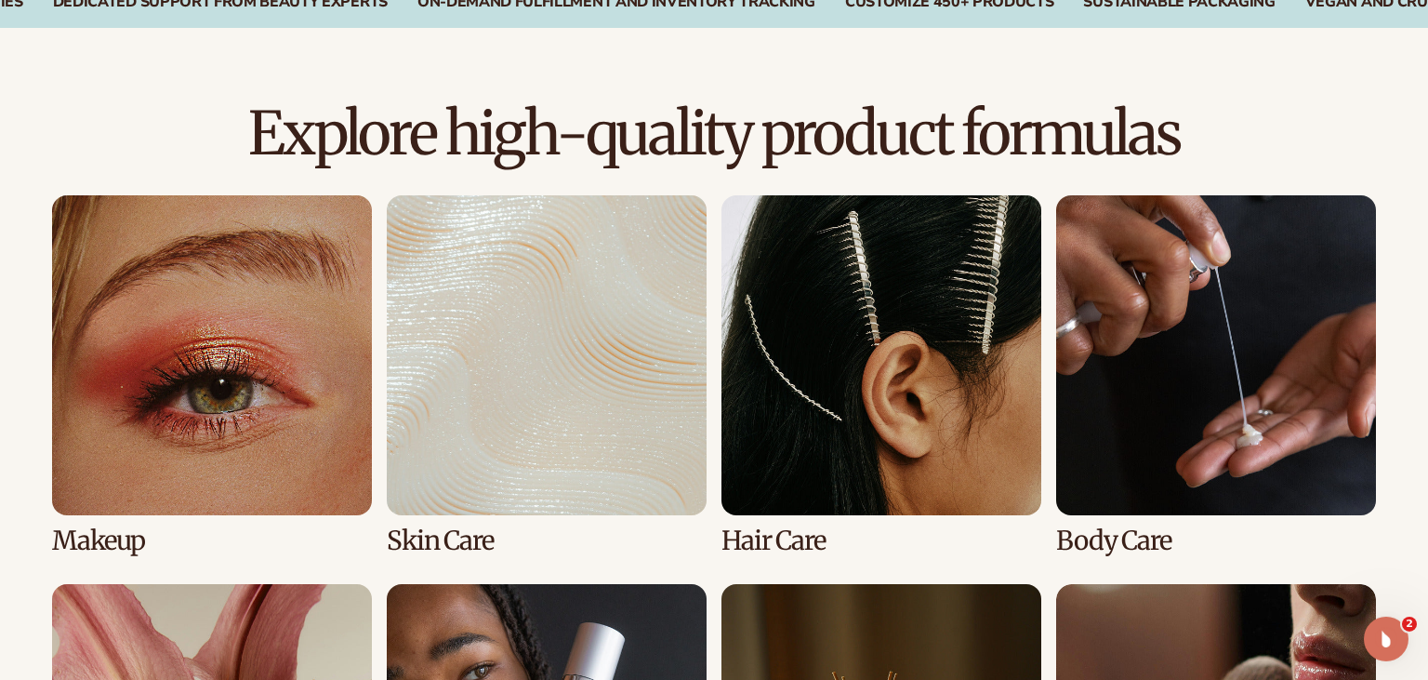
scroll to position [1724, 0]
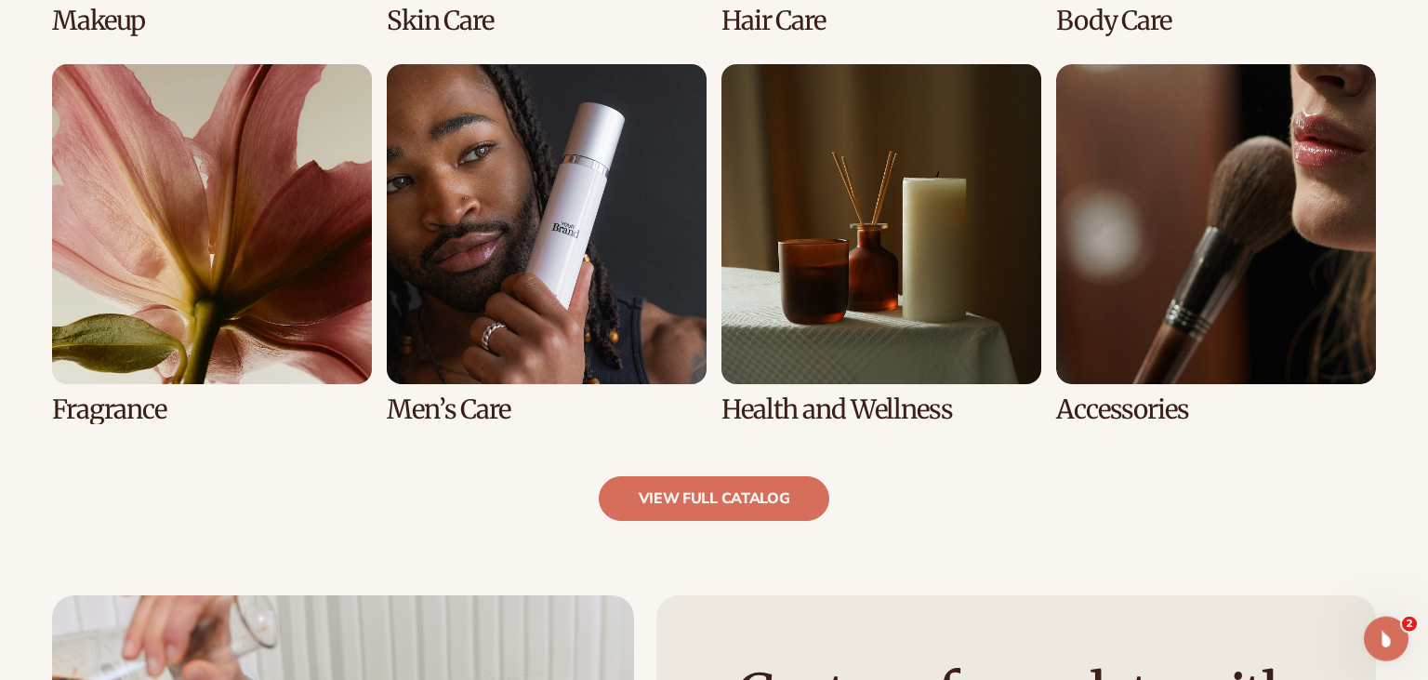
click at [221, 219] on link "5 / 8" at bounding box center [212, 244] width 320 height 360
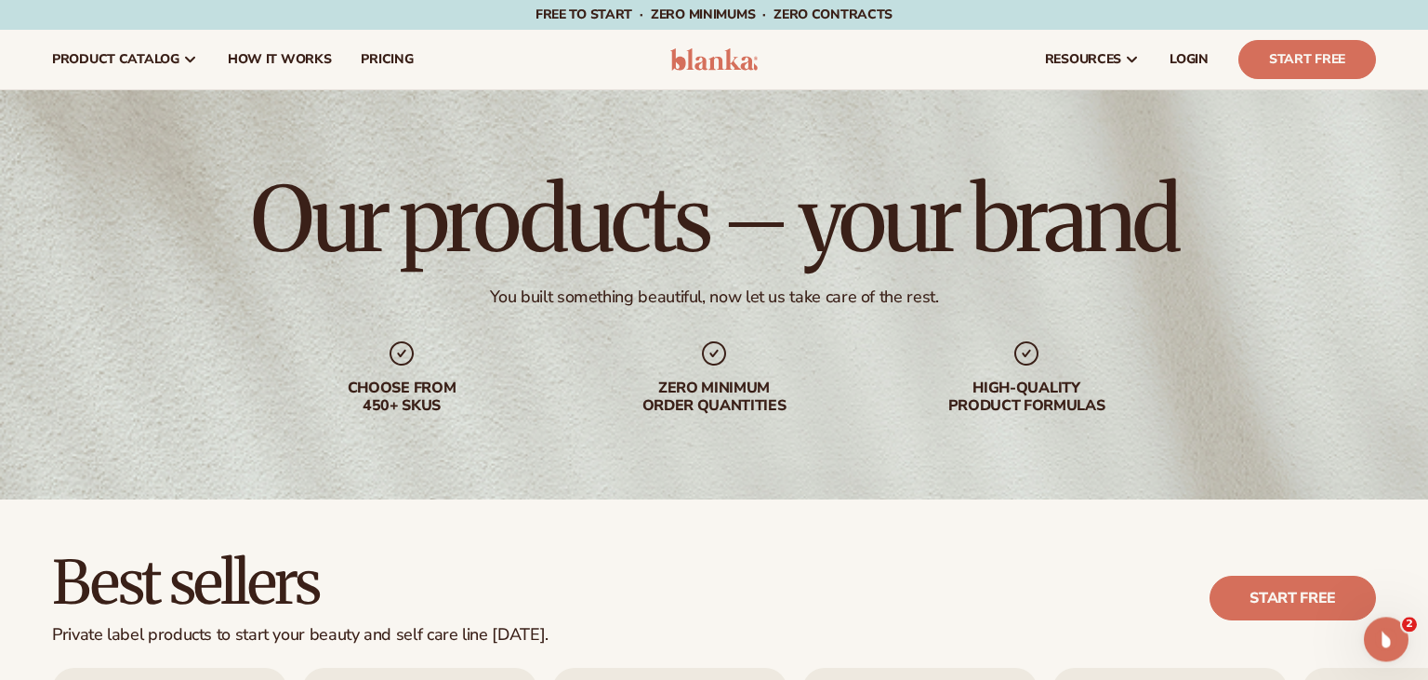
scroll to position [0, 0]
click at [278, 48] on link "How It Works" at bounding box center [280, 60] width 134 height 60
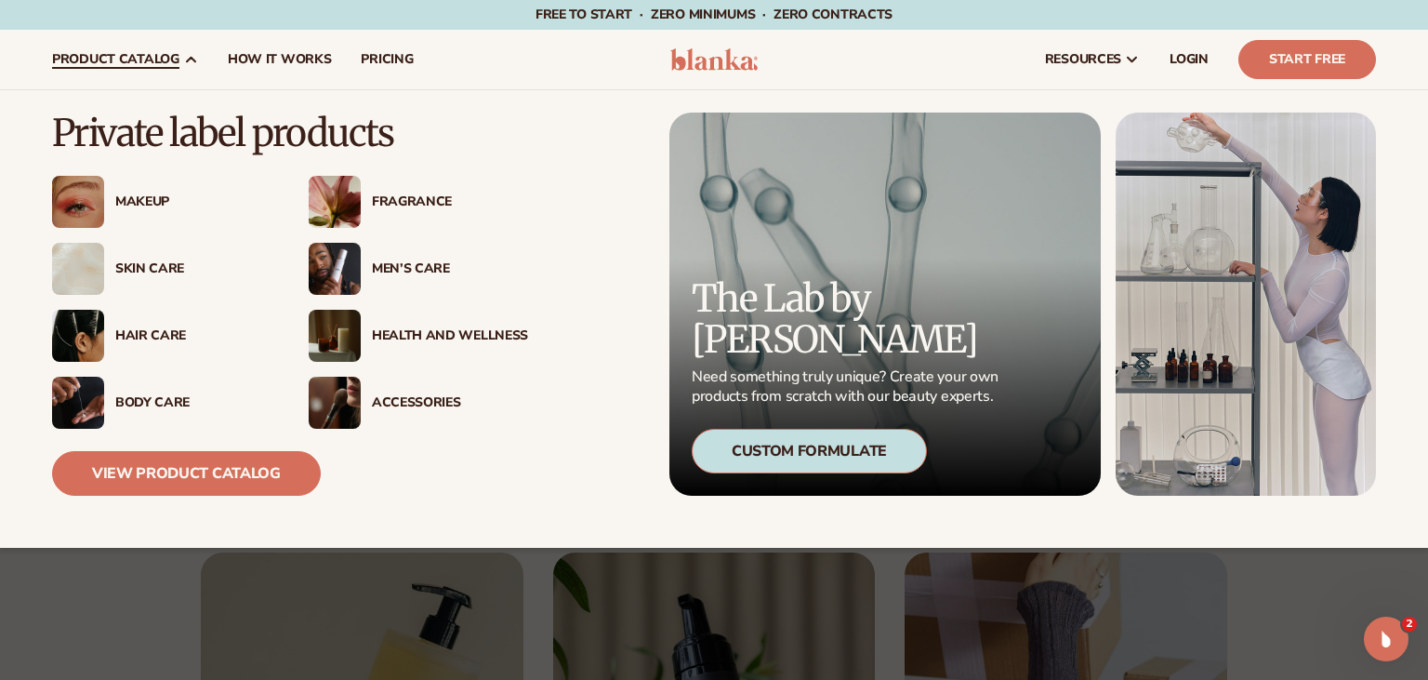
click at [158, 214] on div "Makeup" at bounding box center [161, 202] width 219 height 52
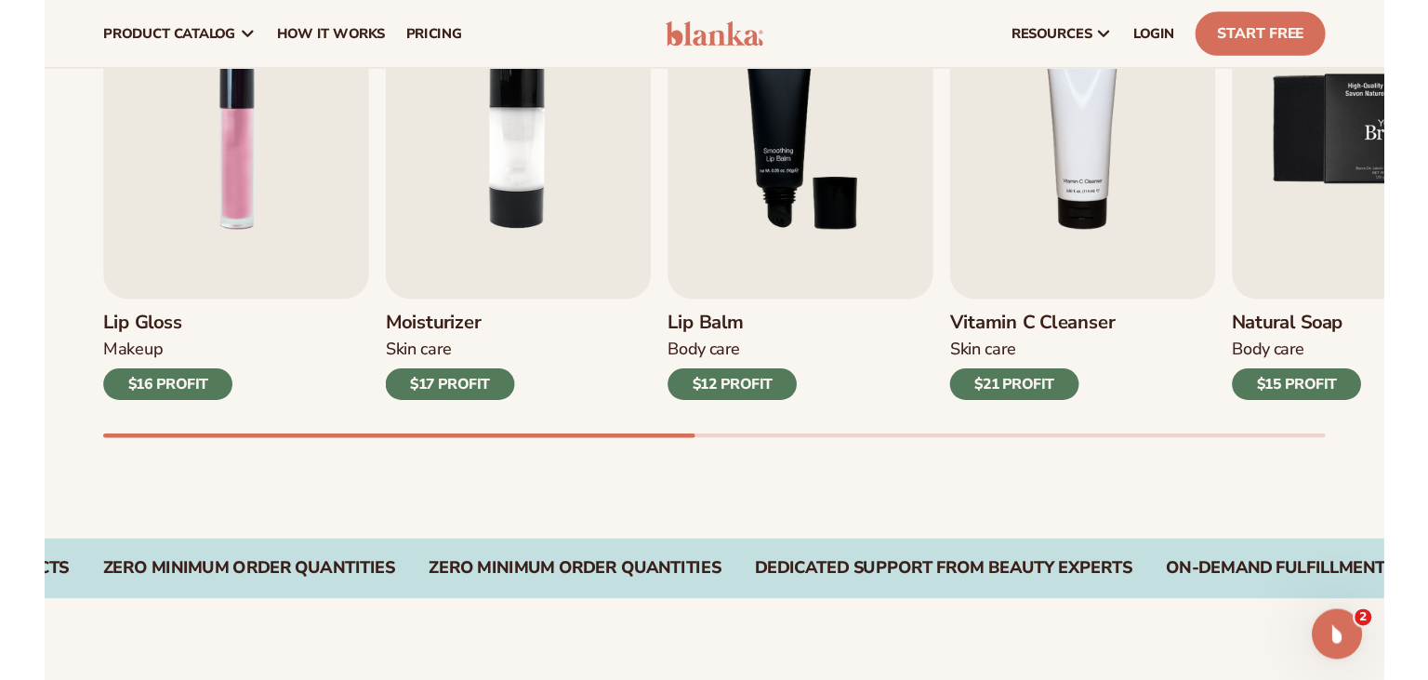
scroll to position [703, 0]
